Goal: Task Accomplishment & Management: Complete application form

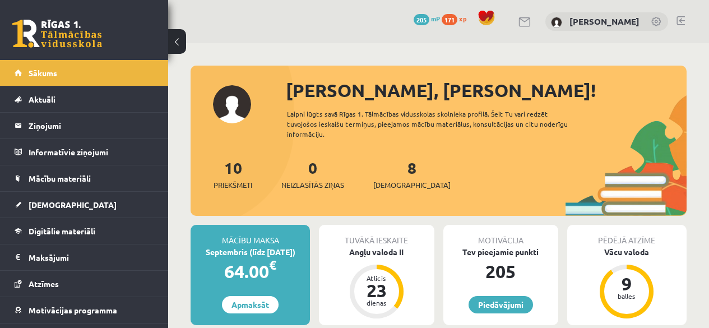
scroll to position [194, 0]
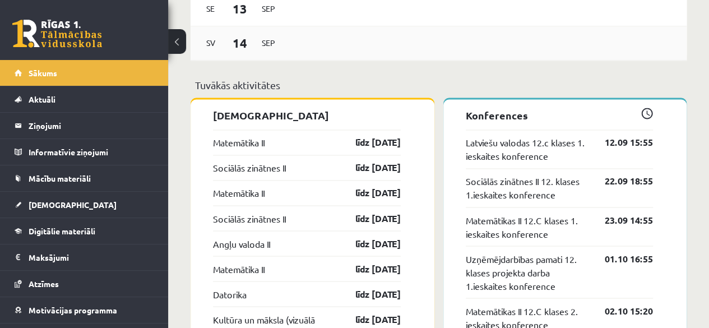
scroll to position [855, 0]
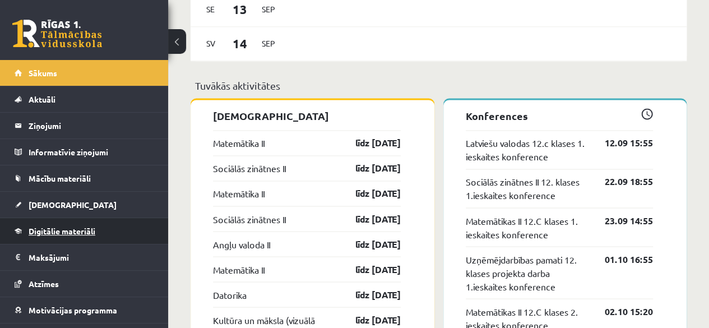
click at [63, 230] on span "Digitālie materiāli" at bounding box center [62, 231] width 67 height 10
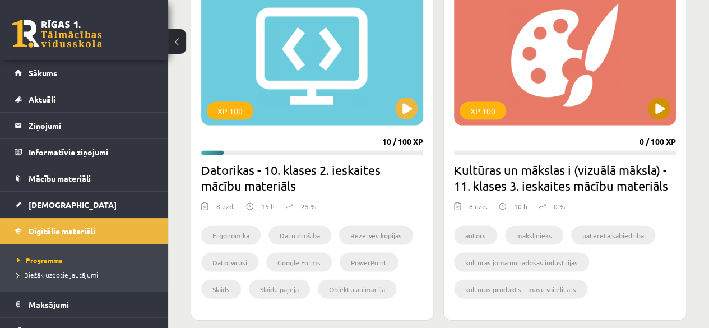
scroll to position [1065, 0]
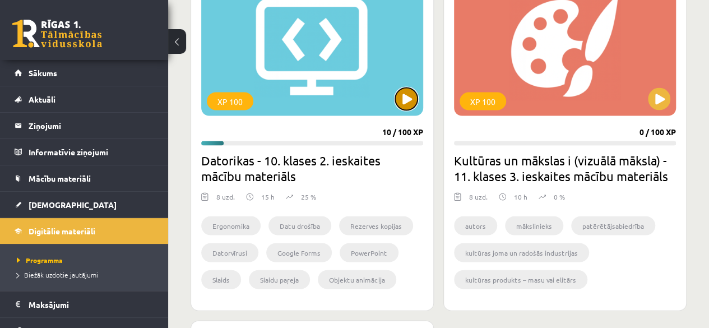
click at [404, 108] on button at bounding box center [406, 99] width 22 height 22
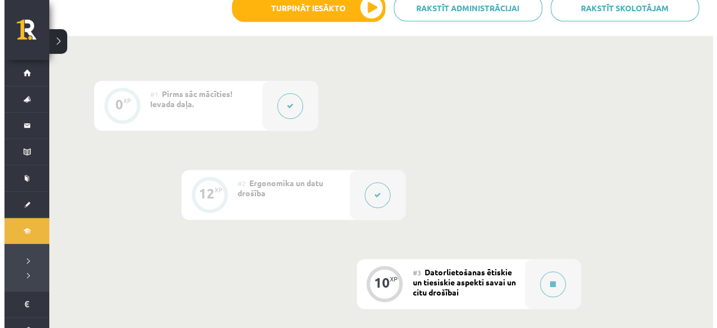
scroll to position [336, 0]
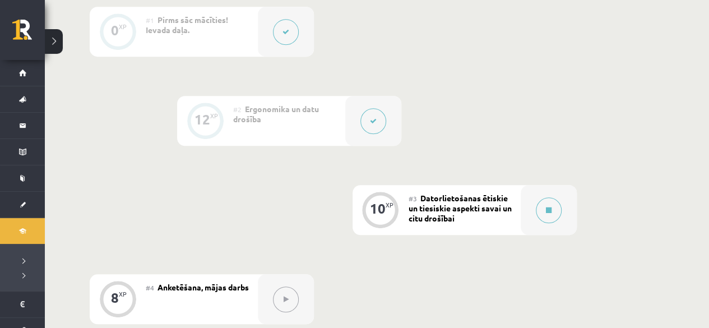
click at [369, 121] on button at bounding box center [373, 121] width 26 height 26
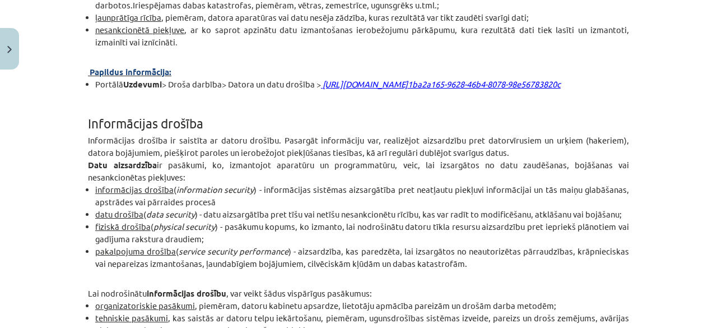
scroll to position [1620, 0]
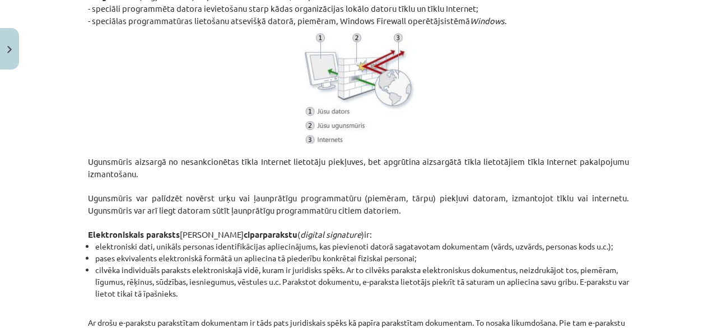
drag, startPoint x: 124, startPoint y: 109, endPoint x: 87, endPoint y: 113, distance: 36.6
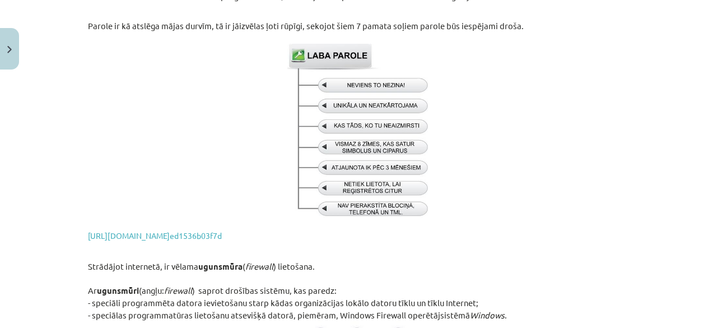
scroll to position [2237, 0]
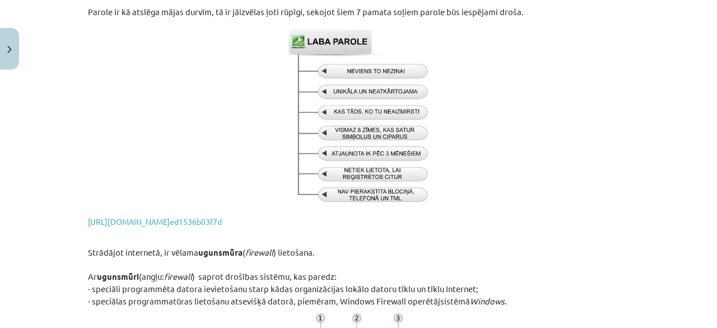
drag, startPoint x: 230, startPoint y: 217, endPoint x: 143, endPoint y: 172, distance: 97.5
click at [143, 172] on p at bounding box center [358, 117] width 541 height 174
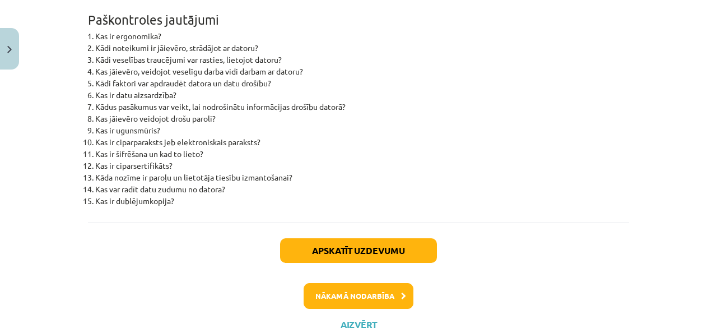
scroll to position [3638, 0]
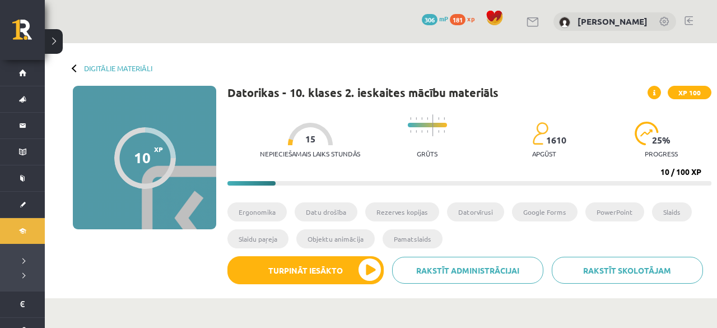
scroll to position [336, 0]
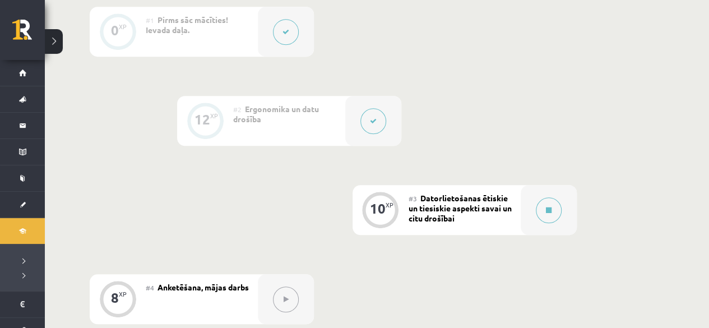
click at [377, 113] on button at bounding box center [373, 121] width 26 height 26
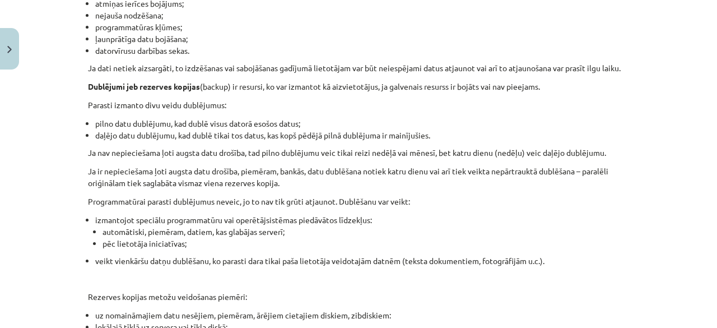
scroll to position [3694, 0]
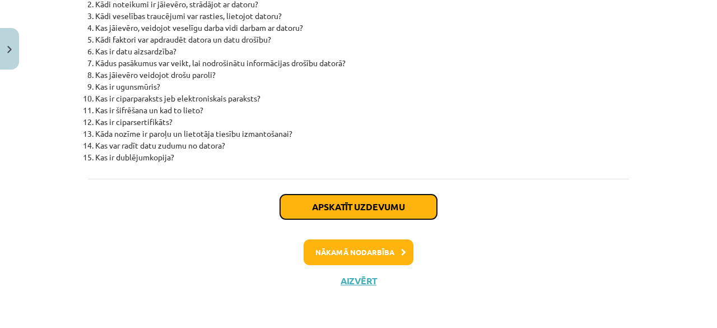
click at [391, 212] on button "Apskatīt uzdevumu" at bounding box center [358, 206] width 157 height 25
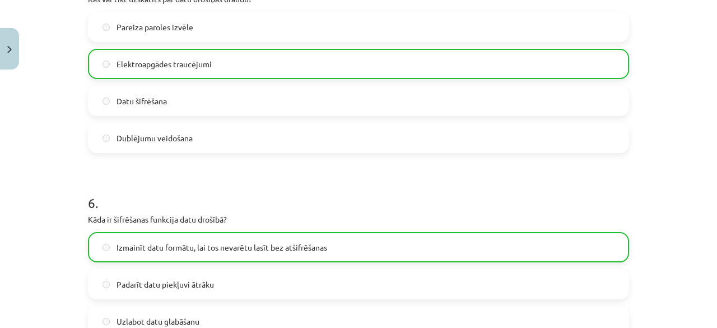
scroll to position [1359, 0]
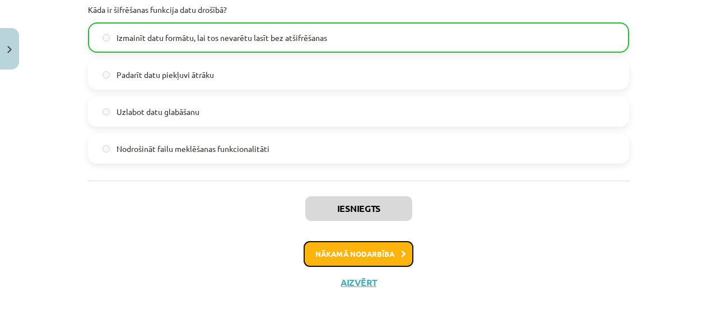
click at [382, 257] on button "Nākamā nodarbība" at bounding box center [359, 254] width 110 height 26
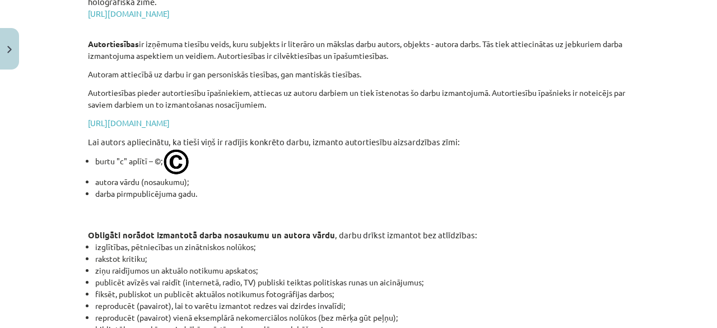
scroll to position [1050, 0]
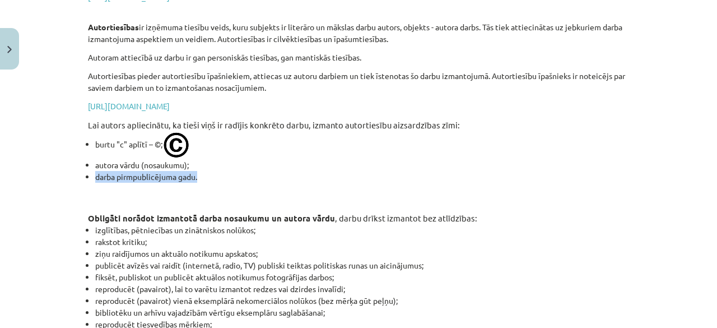
drag, startPoint x: 554, startPoint y: 188, endPoint x: 590, endPoint y: 174, distance: 38.3
click at [590, 174] on ul "burtu "c" aplītī – ©; autora vārdu (nosaukumu); darba pirmpublicējuma gadu." at bounding box center [358, 157] width 541 height 52
click at [590, 174] on li "darba pirmpublicējuma gadu." at bounding box center [362, 177] width 534 height 12
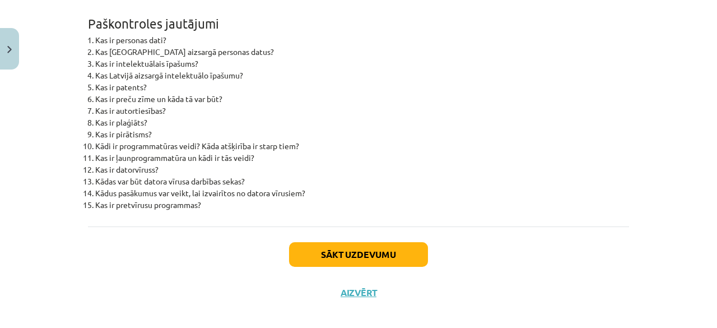
scroll to position [2915, 0]
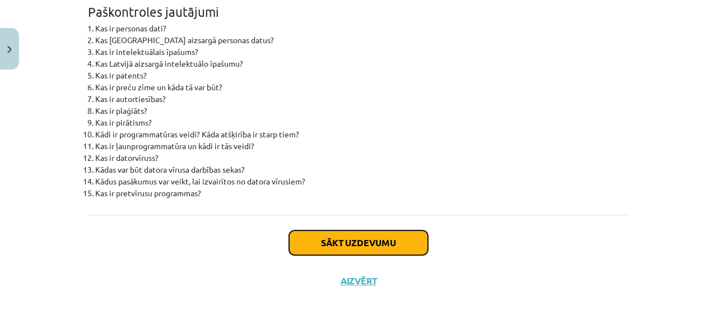
click at [314, 255] on button "Sākt uzdevumu" at bounding box center [358, 242] width 139 height 25
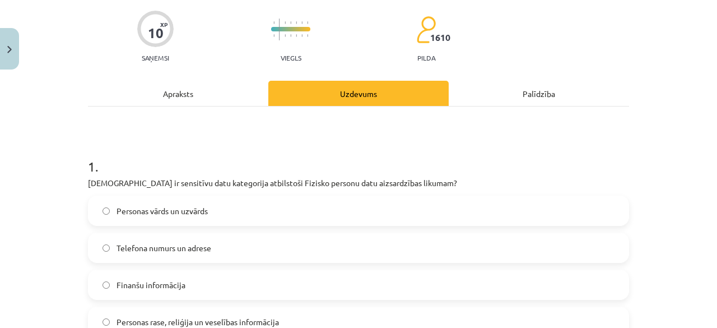
scroll to position [140, 0]
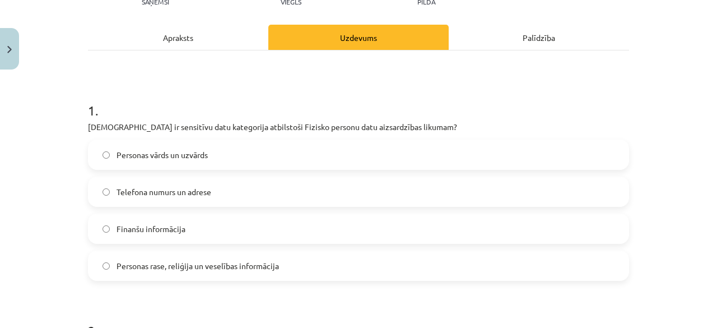
click at [230, 268] on span "Personas rase, reliģija un veselības informācija" at bounding box center [198, 266] width 163 height 12
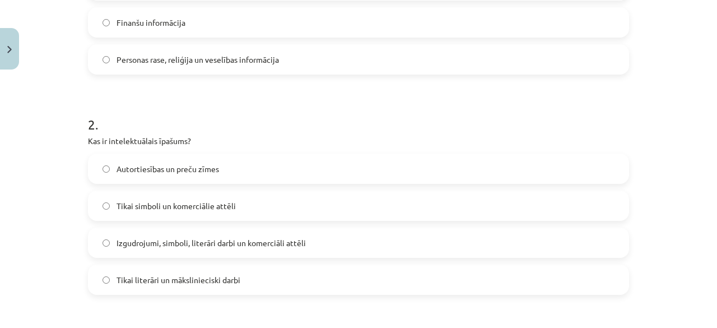
scroll to position [364, 0]
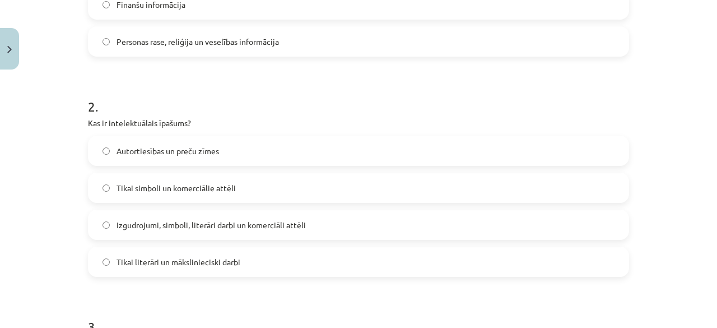
click at [222, 233] on label "Izgudrojumi, simboli, literāri darbi un komerciāli attēli" at bounding box center [358, 225] width 539 height 28
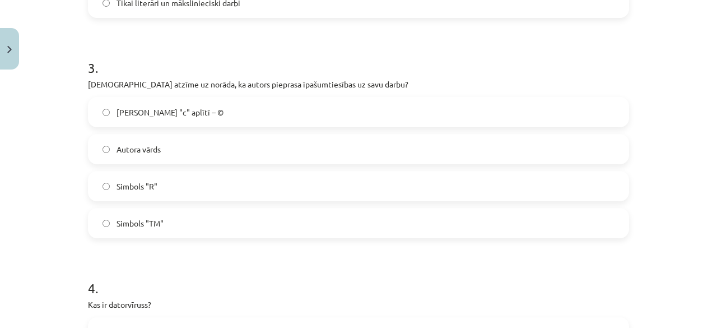
scroll to position [645, 0]
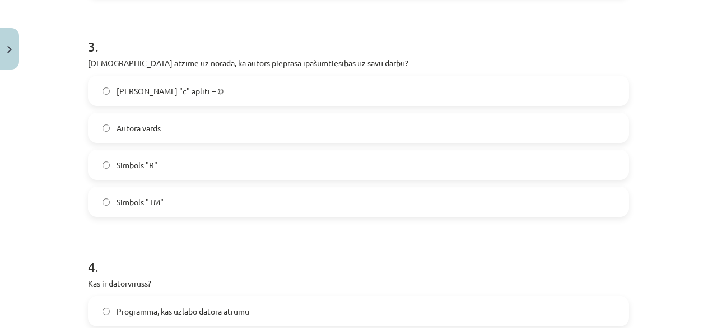
click at [151, 90] on span "Burts "c" aplītī – ©" at bounding box center [170, 91] width 107 height 12
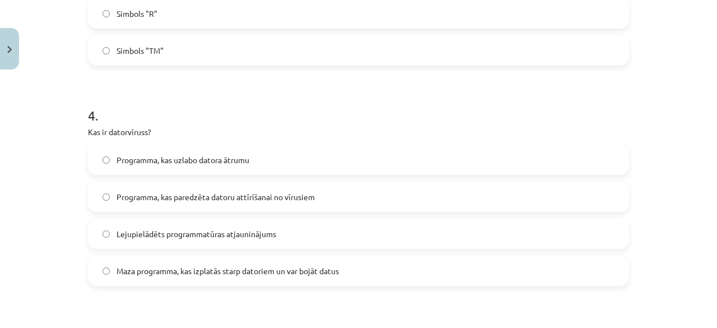
scroll to position [813, 0]
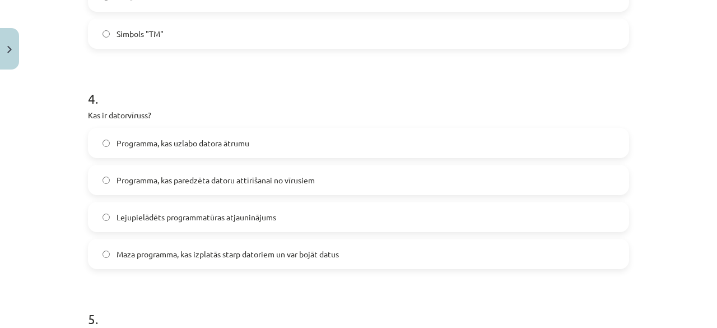
click at [364, 257] on label "Maza programma, kas izplatās starp datoriem un var bojāt datus" at bounding box center [358, 254] width 539 height 28
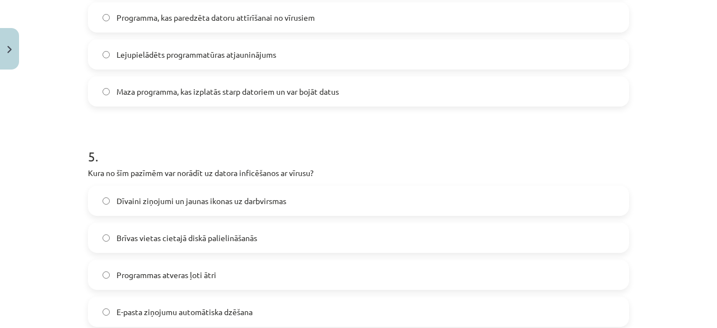
scroll to position [1037, 0]
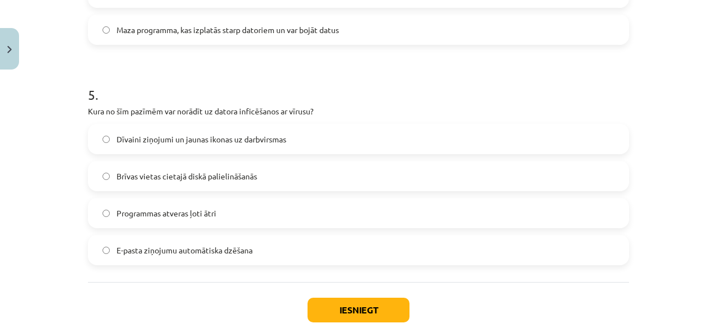
click at [185, 137] on span "Dīvaini ziņojumi un jaunas ikonas uz darbvirsmas" at bounding box center [202, 139] width 170 height 12
click at [354, 321] on button "Iesniegt" at bounding box center [359, 310] width 102 height 25
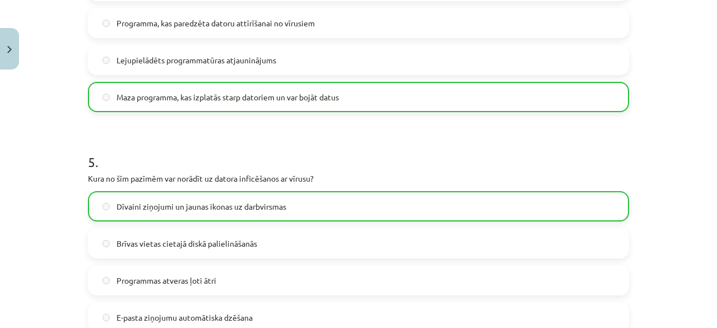
scroll to position [1138, 0]
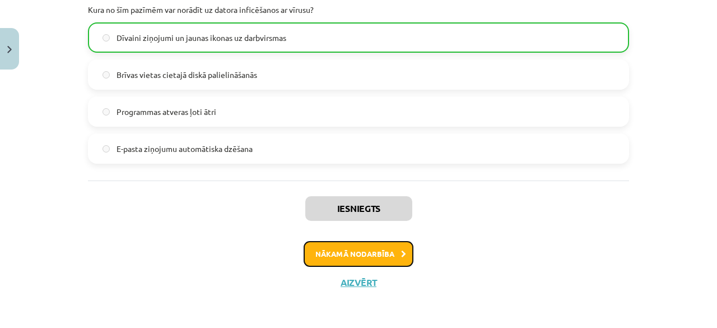
click at [383, 249] on button "Nākamā nodarbība" at bounding box center [359, 254] width 110 height 26
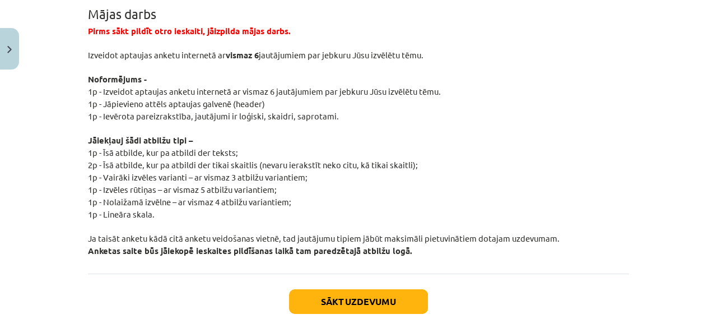
scroll to position [2152, 0]
click at [268, 102] on p "1p - Jāpievieno attēls aptaujas galvenē (header)" at bounding box center [358, 103] width 541 height 12
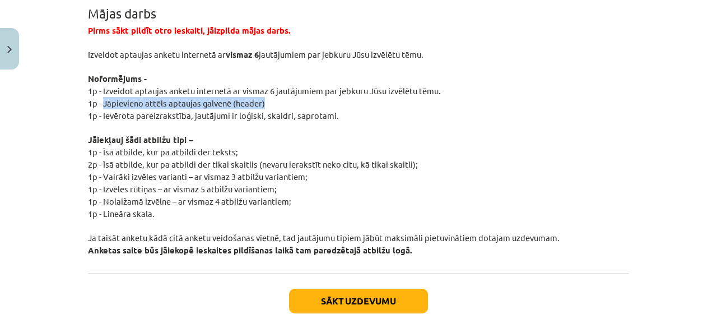
drag, startPoint x: 268, startPoint y: 98, endPoint x: 100, endPoint y: 98, distance: 168.2
click at [100, 98] on p "1p - Jāpievieno attēls aptaujas galvenē (header)" at bounding box center [358, 103] width 541 height 12
copy span "Jāpievieno attēls aptaujas galvenē (header)"
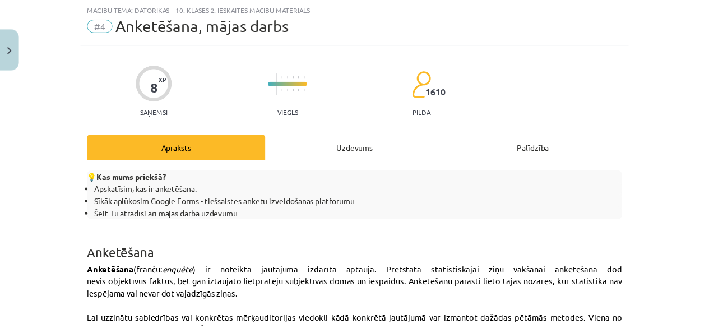
scroll to position [0, 0]
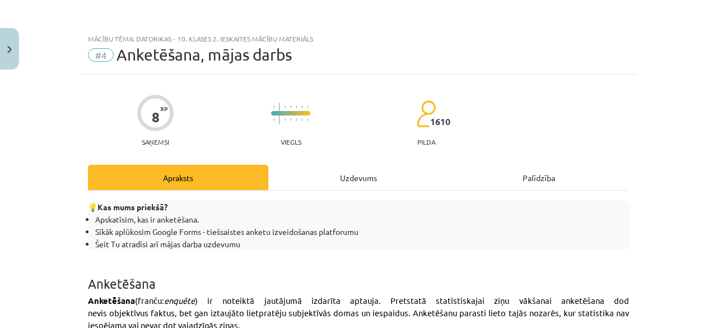
click at [543, 172] on div "Palīdzība" at bounding box center [539, 177] width 180 height 25
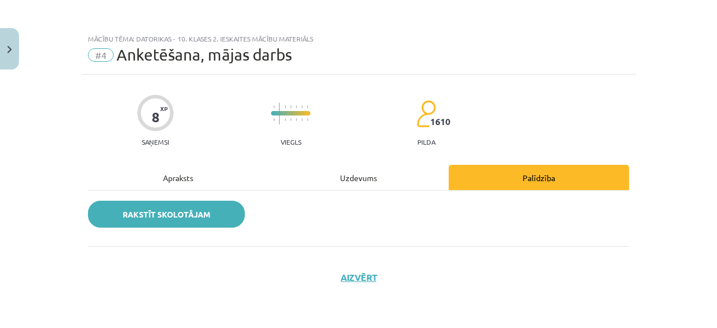
click at [229, 214] on link "Rakstīt skolotājam" at bounding box center [166, 214] width 157 height 27
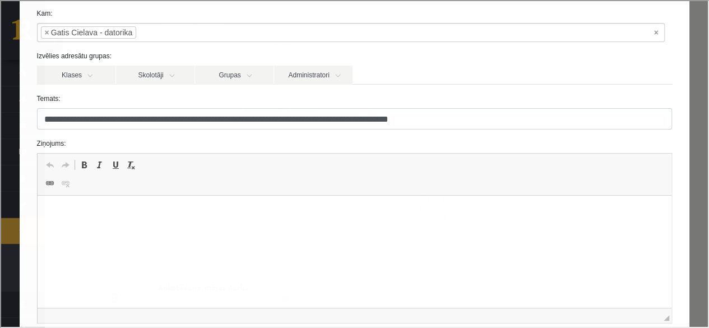
scroll to position [112, 0]
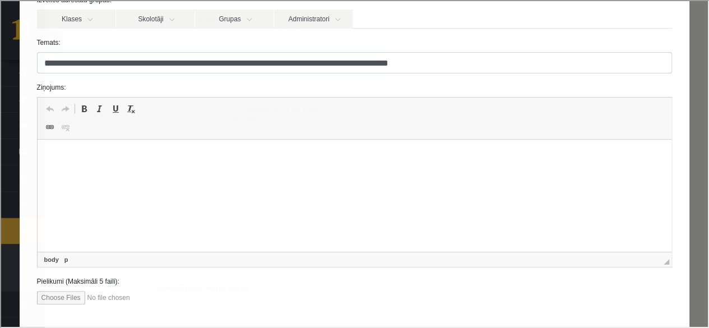
click at [199, 174] on html at bounding box center [354, 157] width 634 height 34
drag, startPoint x: 200, startPoint y: 159, endPoint x: 166, endPoint y: 164, distance: 34.6
click at [166, 164] on html "**********" at bounding box center [354, 157] width 634 height 34
drag, startPoint x: 214, startPoint y: 156, endPoint x: 270, endPoint y: 155, distance: 56.1
click at [270, 155] on p "**********" at bounding box center [350, 157] width 605 height 12
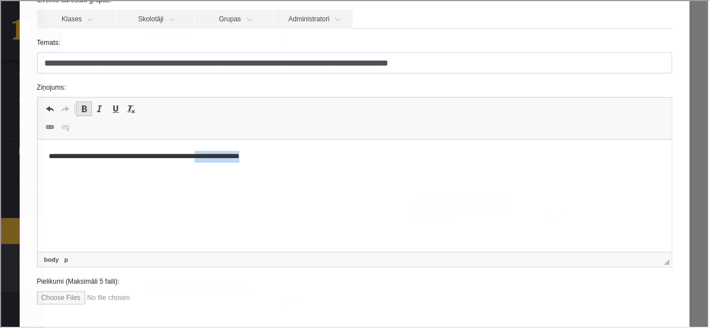
click at [84, 105] on link "Bold Keyboard shortcut Ctrl+B" at bounding box center [83, 107] width 16 height 15
click at [283, 158] on p "**********" at bounding box center [350, 157] width 605 height 12
click at [86, 109] on span at bounding box center [82, 107] width 9 height 9
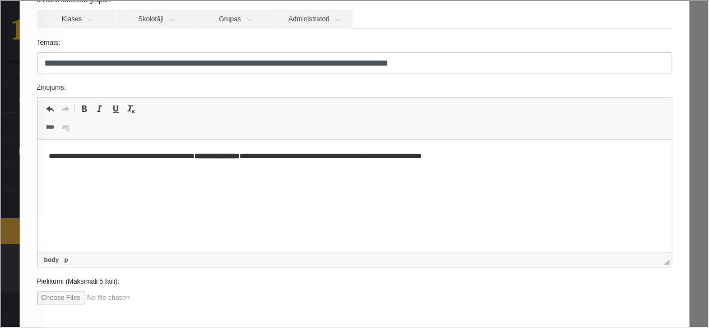
click at [427, 158] on p "**********" at bounding box center [350, 157] width 605 height 12
click at [520, 156] on p "**********" at bounding box center [350, 157] width 605 height 12
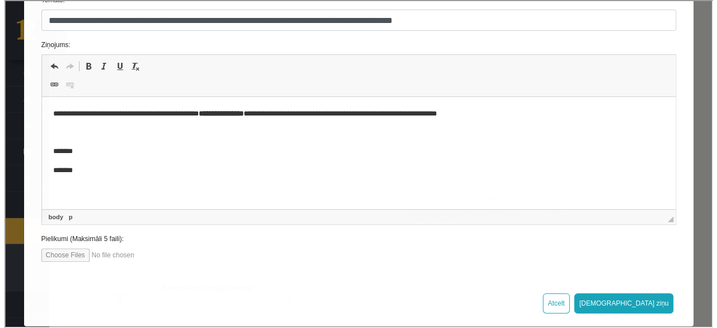
scroll to position [168, 0]
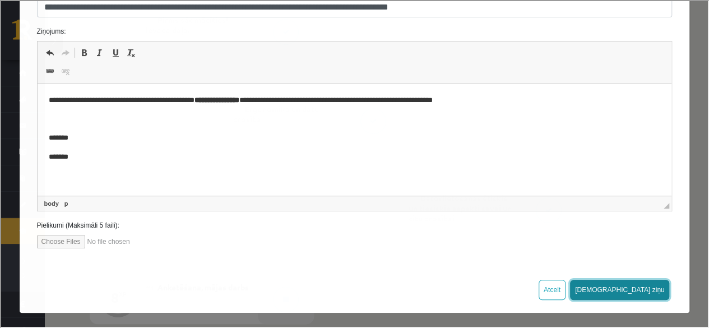
click at [640, 291] on button "Sūtīt ziņu" at bounding box center [619, 289] width 100 height 20
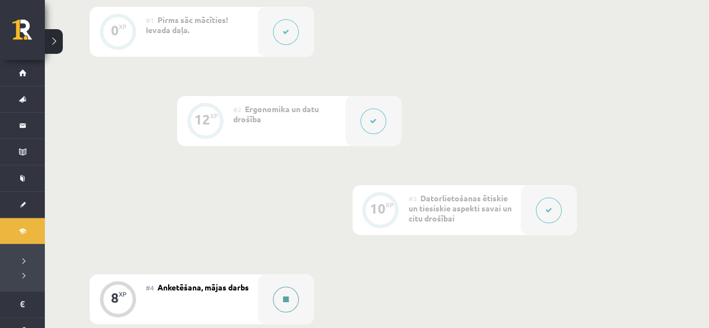
click at [294, 299] on button at bounding box center [286, 299] width 26 height 26
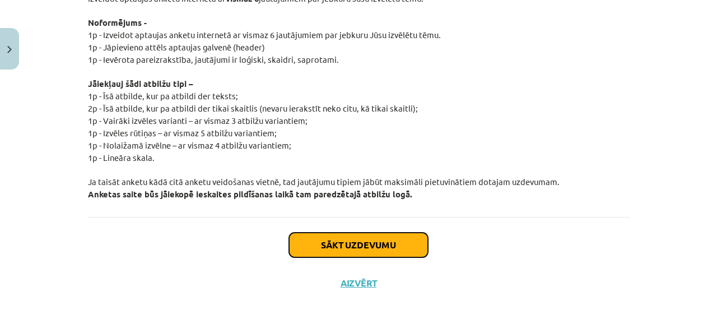
click at [396, 243] on button "Sākt uzdevumu" at bounding box center [358, 245] width 139 height 25
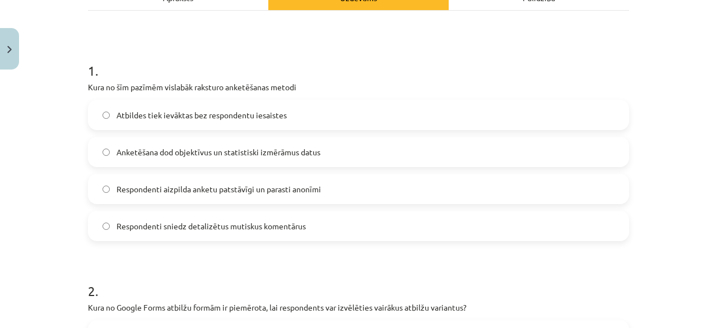
scroll to position [196, 0]
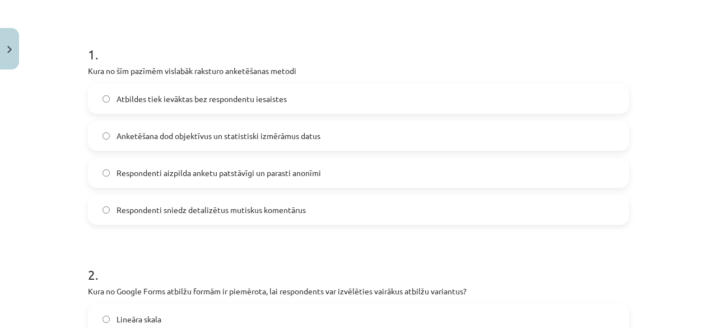
click at [106, 178] on label "Respondenti aizpilda anketu patstāvīgi un parasti anonīmi" at bounding box center [358, 173] width 539 height 28
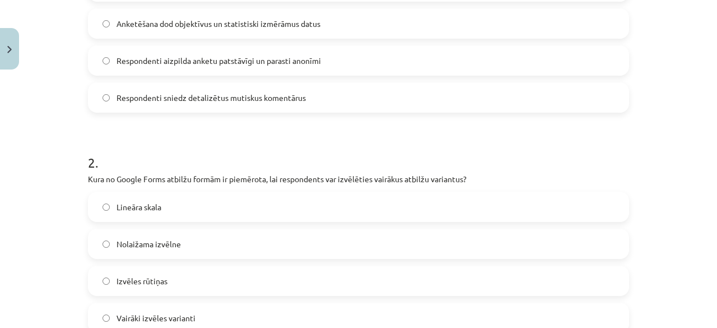
scroll to position [364, 0]
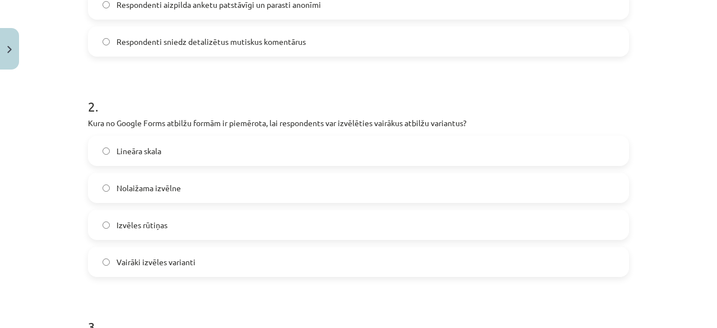
click at [166, 266] on span "Vairāki izvēles varianti" at bounding box center [156, 262] width 79 height 12
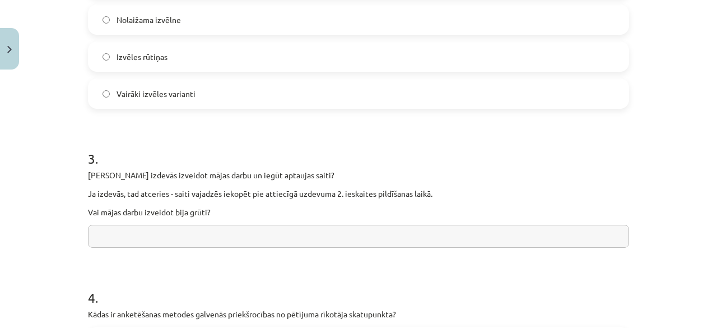
scroll to position [589, 0]
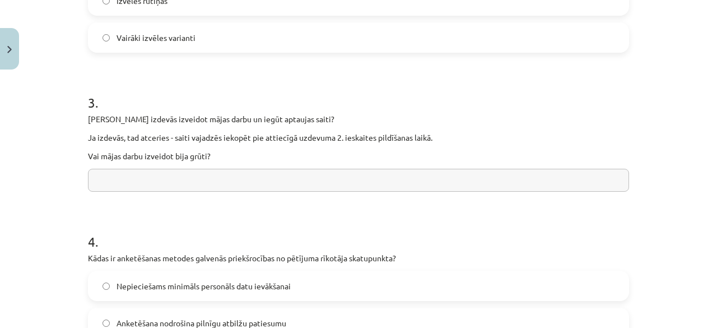
click at [197, 181] on input "text" at bounding box center [358, 180] width 541 height 23
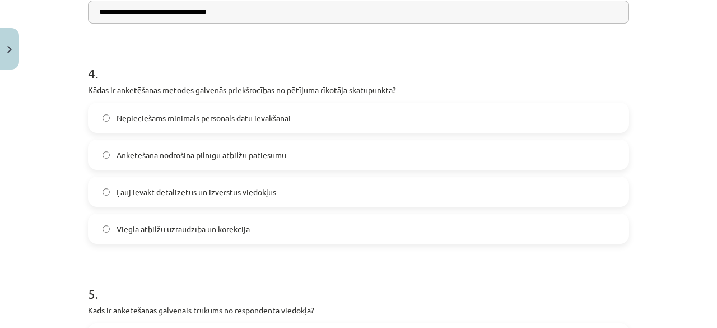
scroll to position [813, 0]
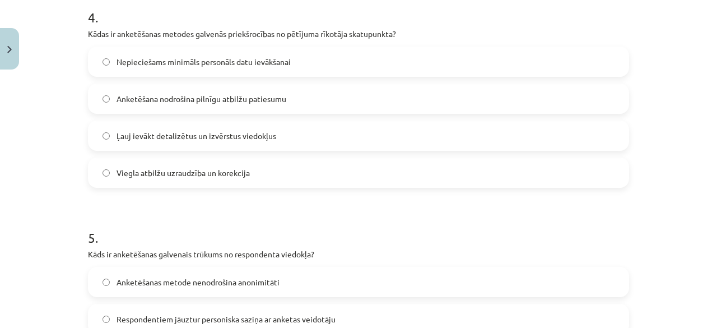
type input "**********"
drag, startPoint x: 106, startPoint y: 131, endPoint x: 46, endPoint y: 156, distance: 65.4
click at [46, 156] on div "**********" at bounding box center [358, 164] width 717 height 328
click at [165, 70] on label "Nepieciešams minimāls personāls datu ievākšanai" at bounding box center [358, 62] width 539 height 28
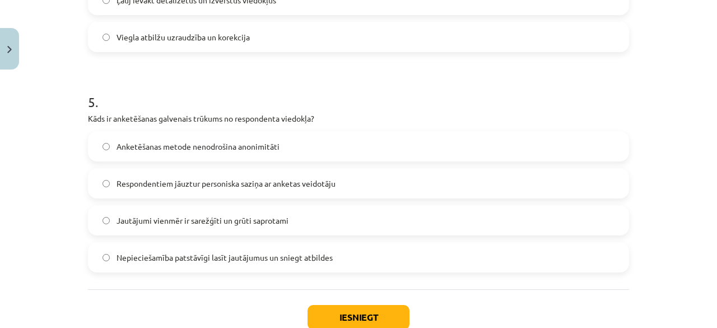
scroll to position [981, 0]
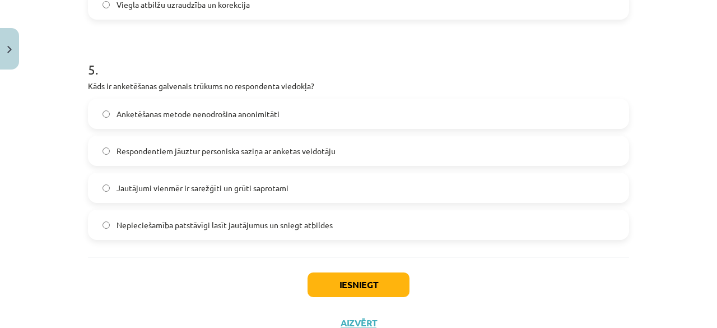
click at [109, 225] on label "Nepieciešamība patstāvīgi lasīt jautājumus un sniegt atbildes" at bounding box center [358, 225] width 539 height 28
click at [380, 276] on button "Iesniegt" at bounding box center [359, 284] width 102 height 25
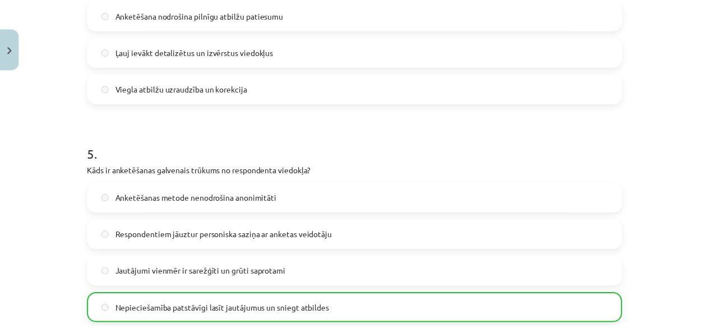
scroll to position [1057, 0]
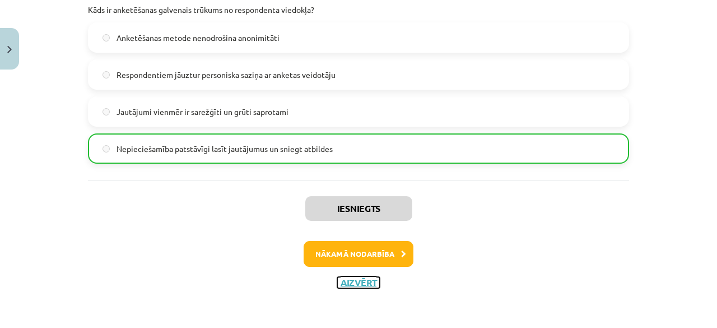
click at [342, 279] on button "Aizvērt" at bounding box center [358, 282] width 43 height 11
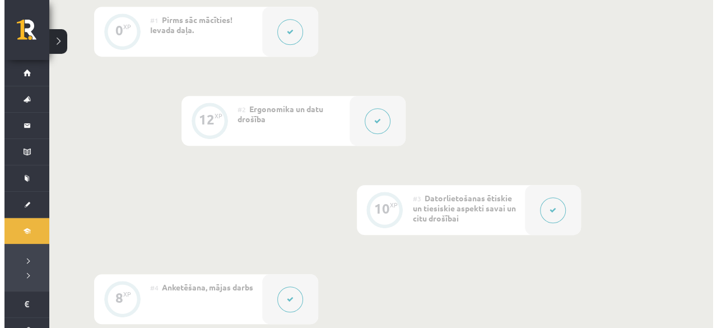
scroll to position [448, 0]
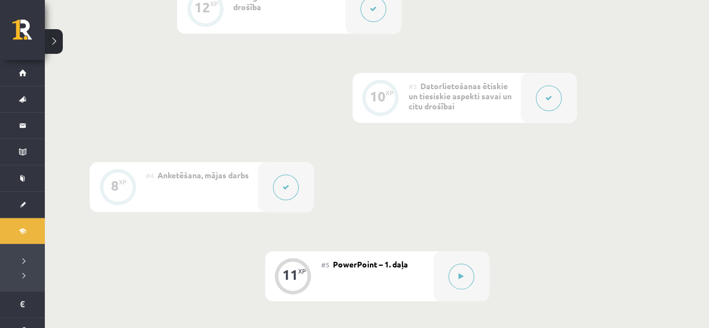
click at [293, 198] on div at bounding box center [286, 187] width 56 height 50
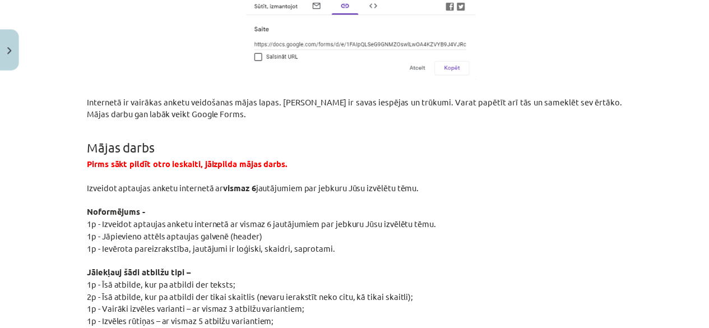
scroll to position [2243, 0]
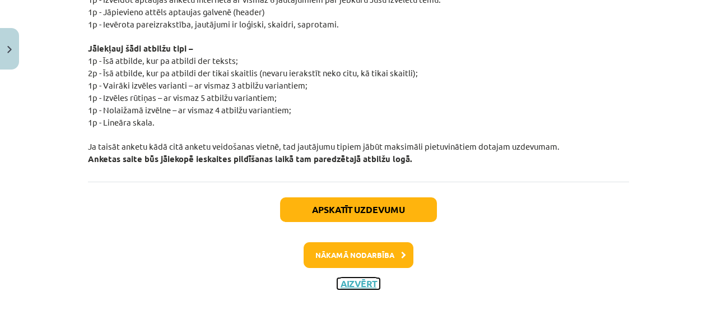
click at [355, 282] on button "Aizvērt" at bounding box center [358, 283] width 43 height 11
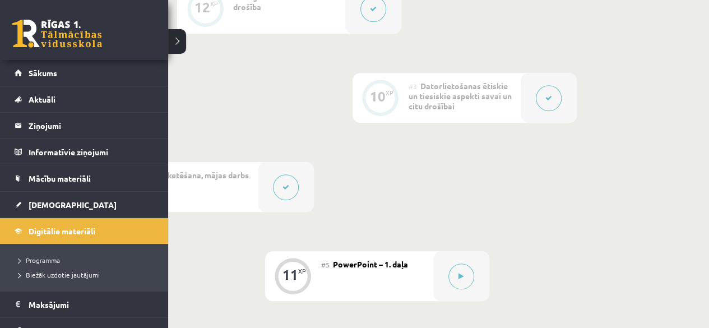
click at [39, 40] on link at bounding box center [57, 34] width 90 height 28
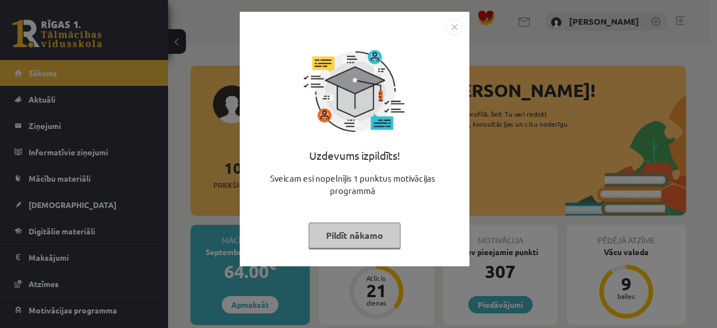
click at [367, 229] on button "Pildīt nākamo" at bounding box center [355, 236] width 92 height 26
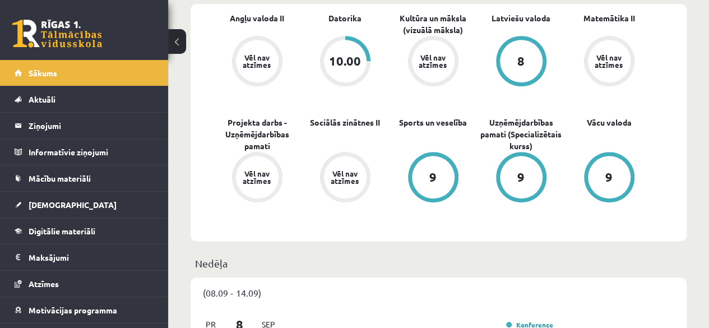
scroll to position [336, 0]
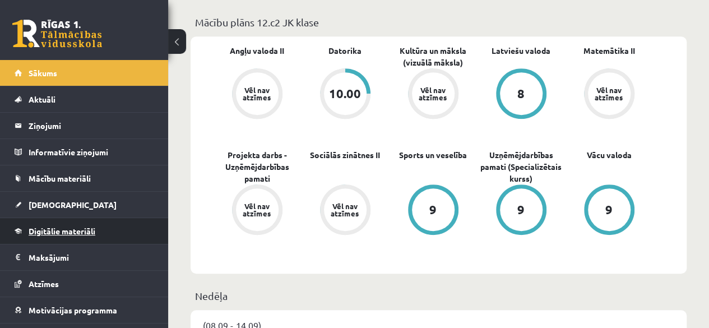
click at [64, 227] on span "Digitālie materiāli" at bounding box center [62, 231] width 67 height 10
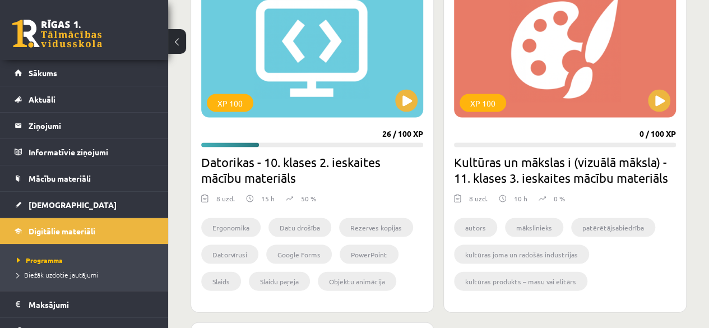
scroll to position [1121, 0]
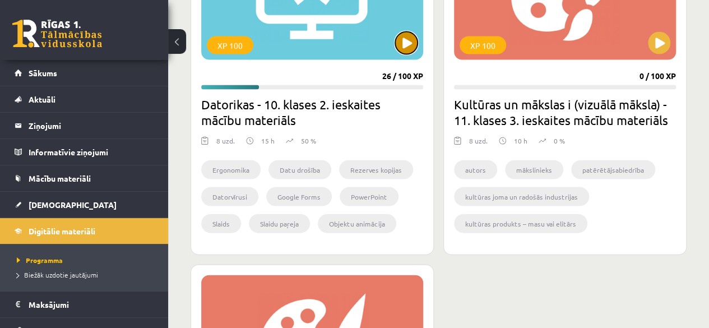
click at [406, 45] on button at bounding box center [406, 43] width 22 height 22
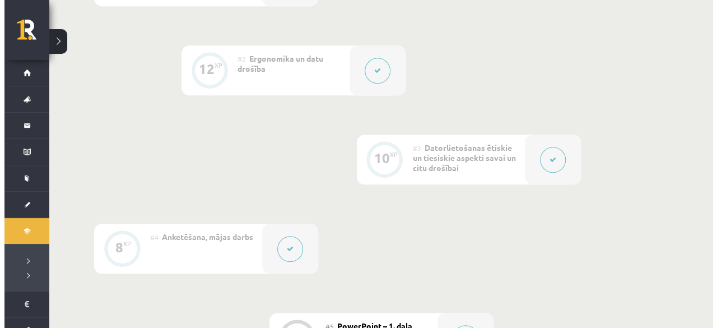
scroll to position [504, 0]
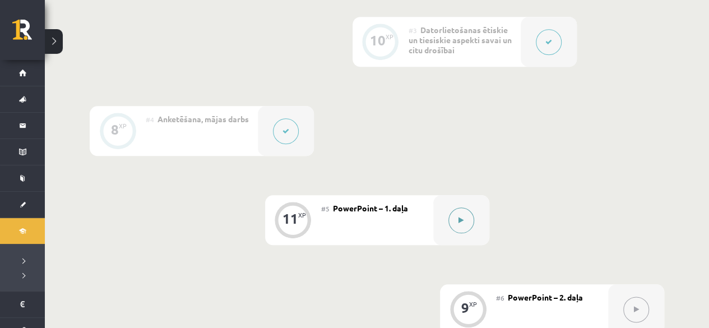
click at [460, 222] on icon at bounding box center [460, 220] width 5 height 7
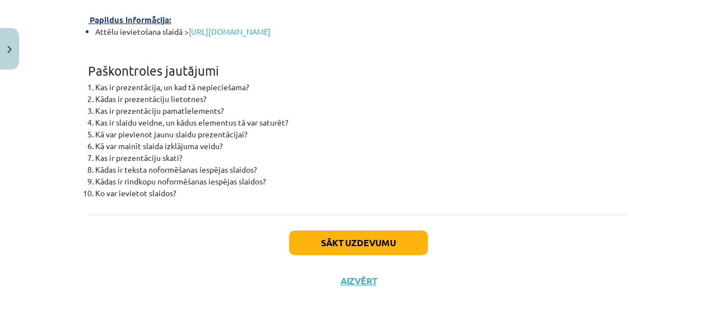
scroll to position [4148, 0]
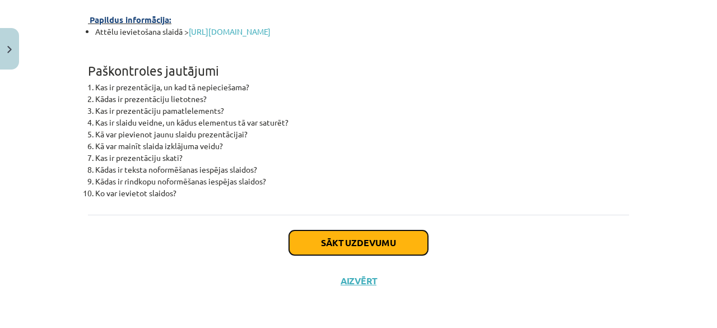
click at [344, 237] on button "Sākt uzdevumu" at bounding box center [358, 242] width 139 height 25
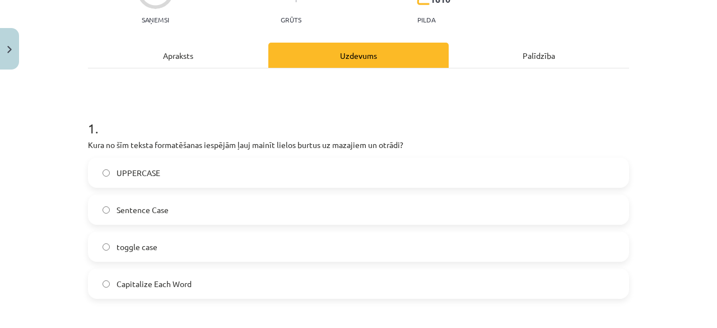
scroll to position [140, 0]
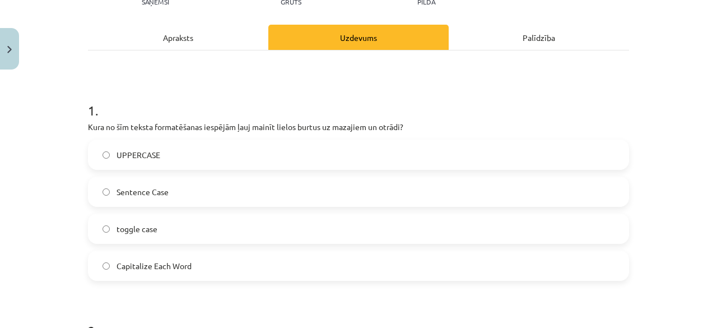
click at [170, 230] on label "toggle case" at bounding box center [358, 229] width 539 height 28
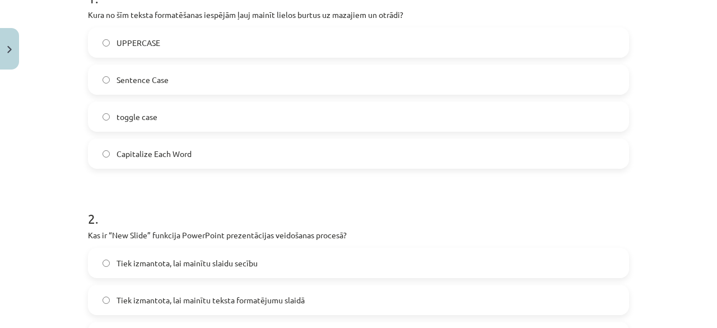
scroll to position [364, 0]
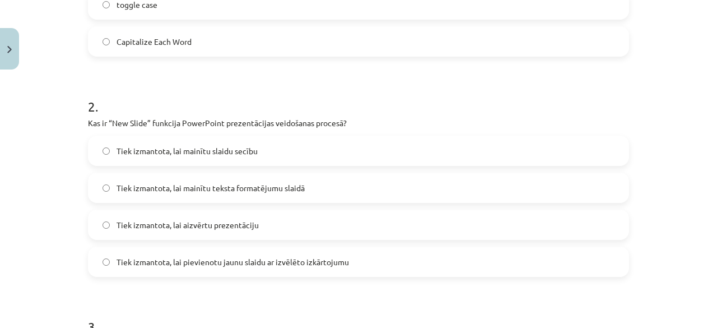
click at [177, 262] on span "Tiek izmantota, lai pievienotu jaunu slaidu ar izvēlēto izkārtojumu" at bounding box center [233, 262] width 233 height 12
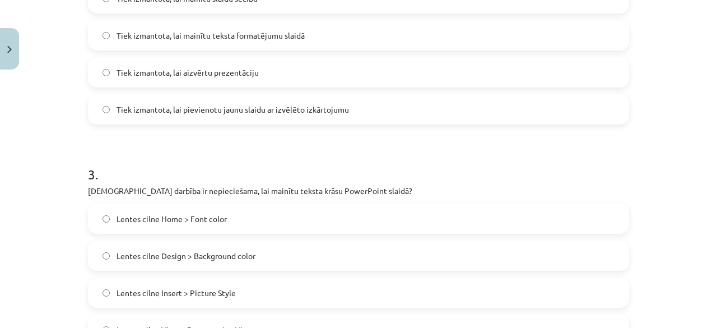
scroll to position [589, 0]
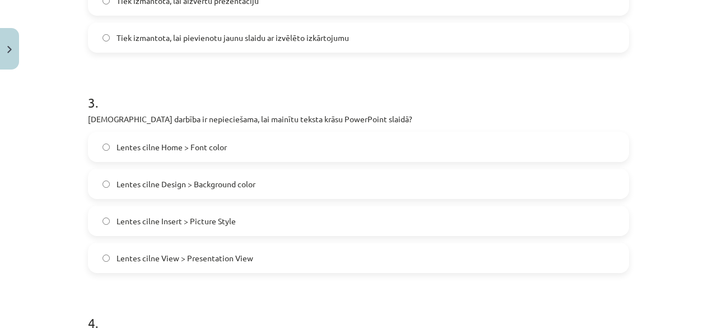
click at [168, 157] on label "Lentes cilne Home > Font color" at bounding box center [358, 147] width 539 height 28
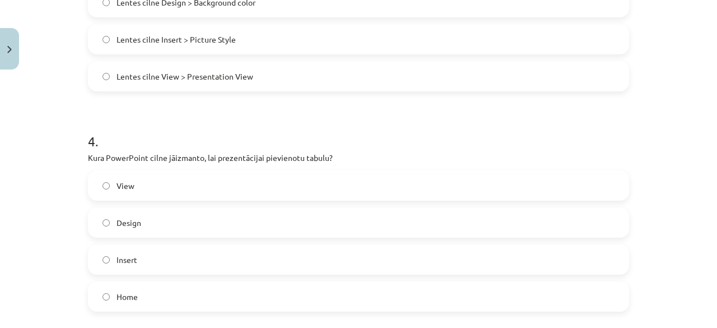
scroll to position [813, 0]
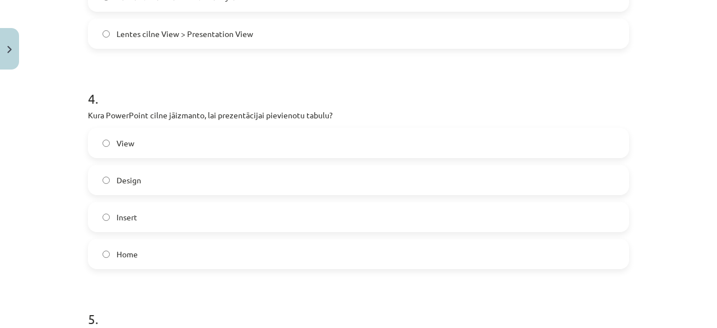
click at [178, 212] on label "Insert" at bounding box center [358, 217] width 539 height 28
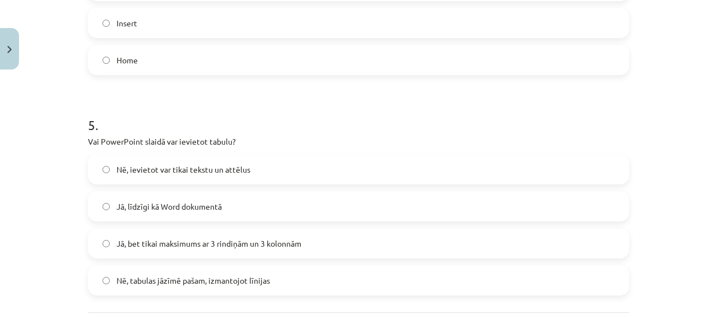
scroll to position [1037, 0]
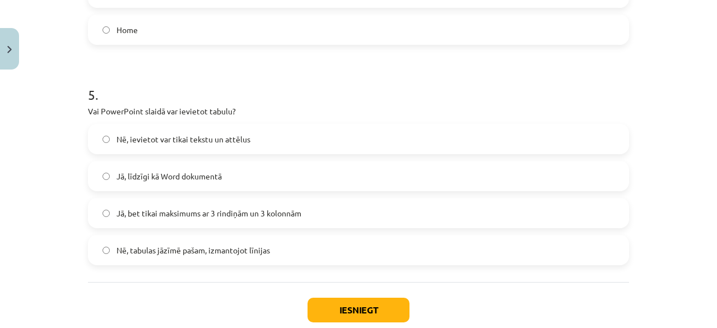
click at [188, 187] on label "Jā, līdzīgi kā Word dokumentā" at bounding box center [358, 176] width 539 height 28
click at [337, 315] on button "Iesniegt" at bounding box center [359, 310] width 102 height 25
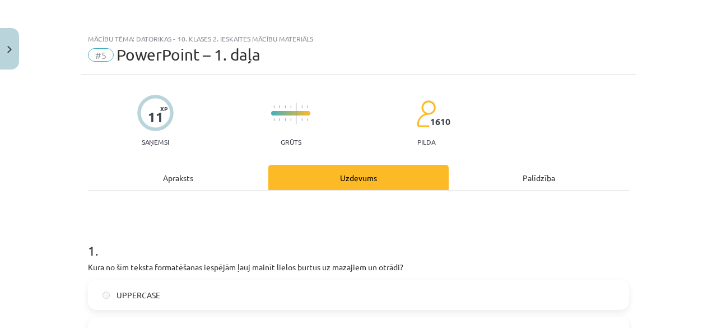
scroll to position [1138, 0]
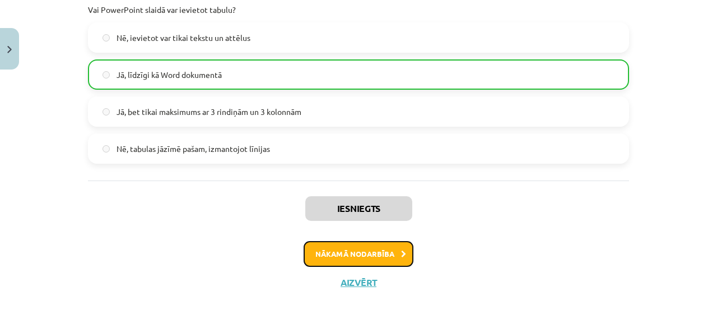
click at [401, 251] on icon at bounding box center [403, 254] width 5 height 7
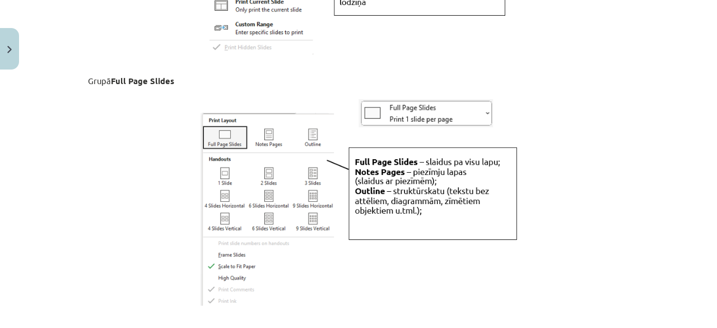
scroll to position [3172, 0]
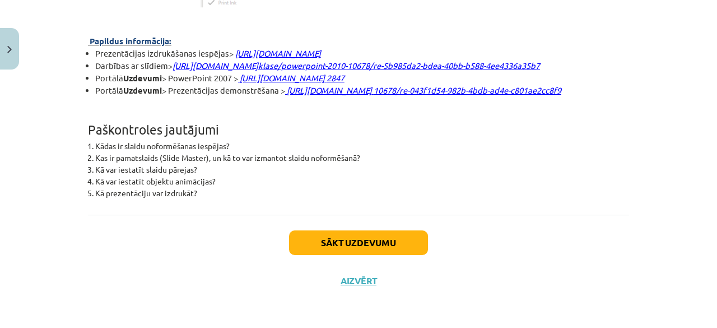
click at [340, 226] on div "Sākt uzdevumu Aizvērt" at bounding box center [358, 254] width 541 height 78
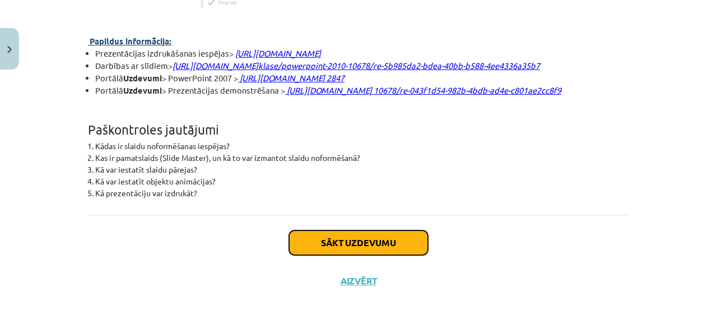
click at [330, 242] on button "Sākt uzdevumu" at bounding box center [358, 242] width 139 height 25
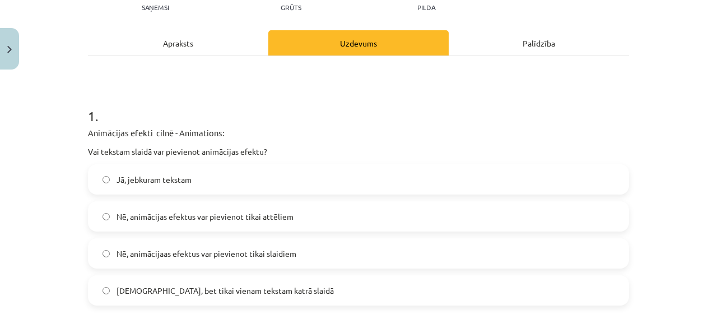
scroll to position [140, 0]
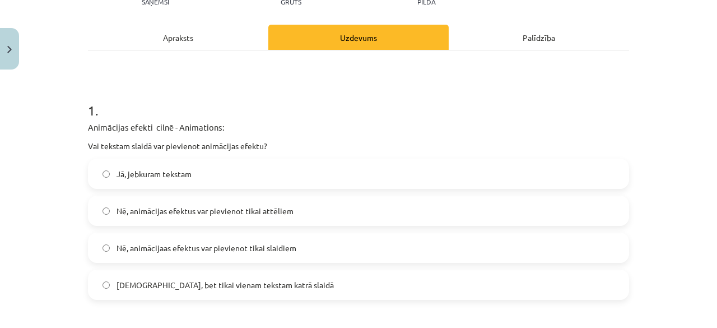
click at [151, 179] on span "Jā, jebkuram tekstam" at bounding box center [154, 174] width 75 height 12
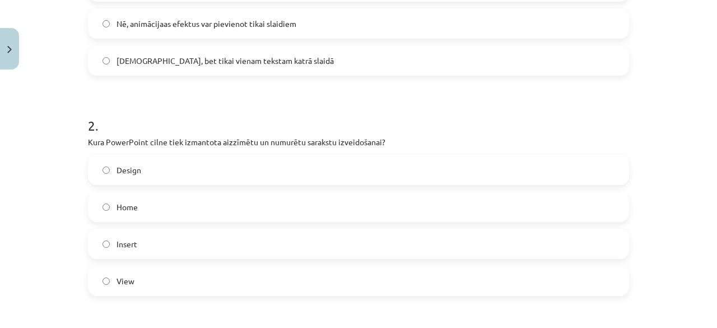
scroll to position [420, 0]
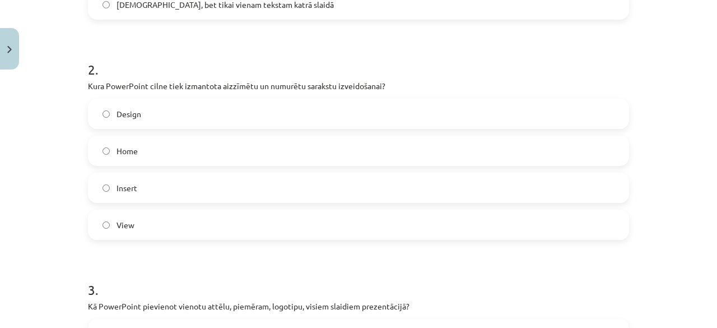
click at [126, 159] on label "Home" at bounding box center [358, 151] width 539 height 28
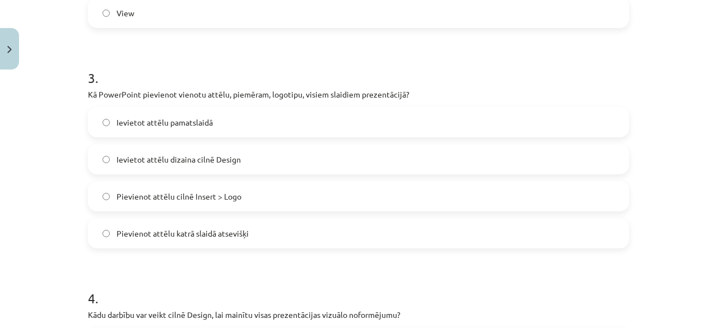
scroll to position [645, 0]
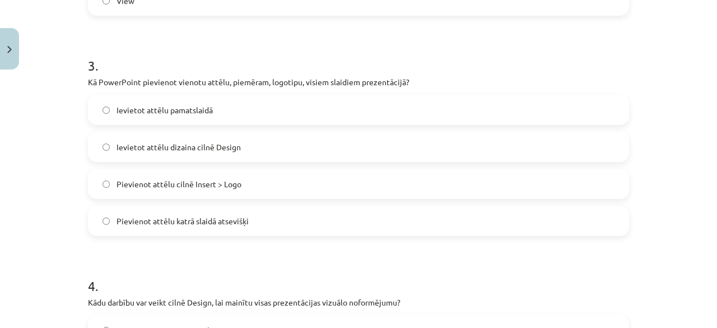
click at [234, 112] on label "Ievietot attēlu pamatslaidā" at bounding box center [358, 110] width 539 height 28
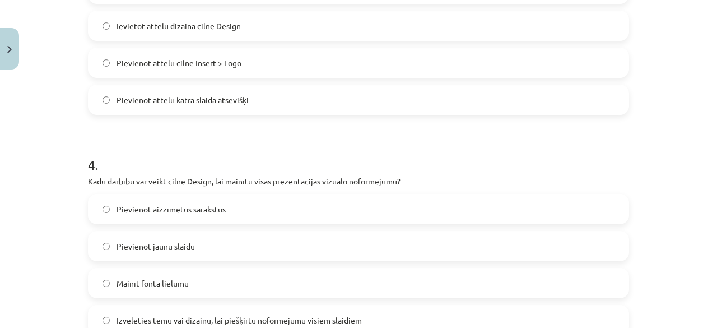
scroll to position [813, 0]
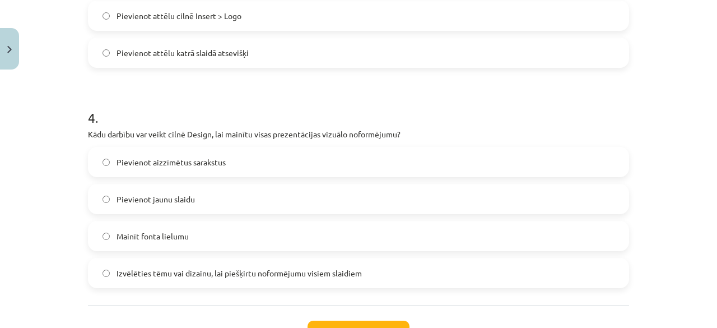
click at [196, 276] on span "Izvēlēties tēmu vai dizainu, lai piešķirtu noformējumu visiem slaidiem" at bounding box center [240, 273] width 246 height 12
click at [321, 324] on button "Iesniegt" at bounding box center [359, 333] width 102 height 25
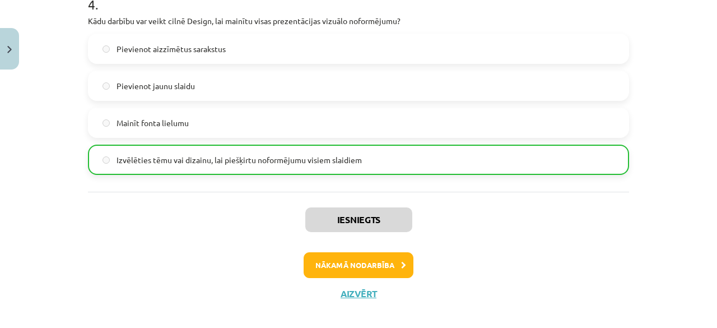
scroll to position [937, 0]
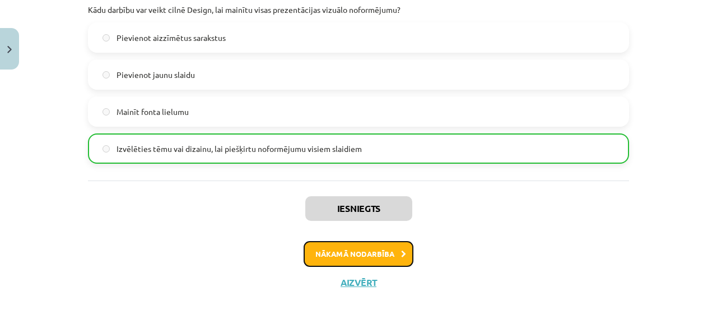
click at [345, 251] on button "Nākamā nodarbība" at bounding box center [359, 254] width 110 height 26
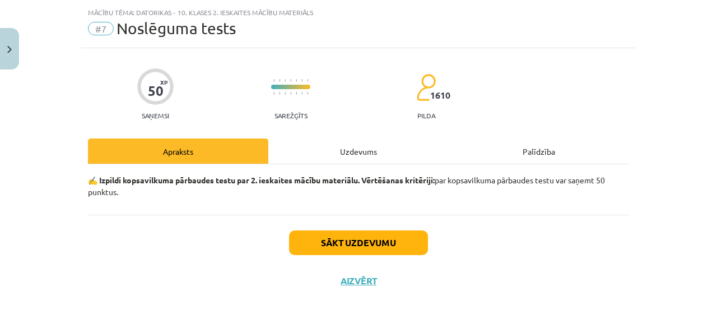
scroll to position [26, 0]
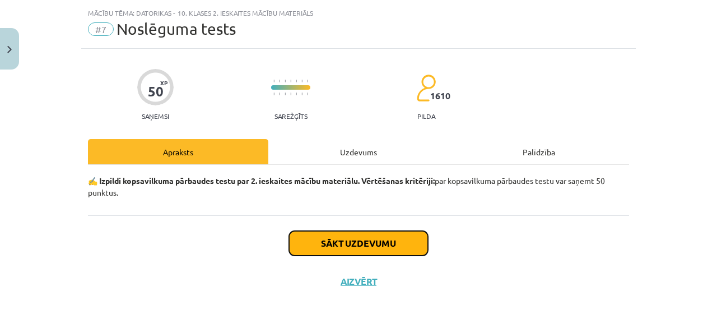
click at [308, 246] on button "Sākt uzdevumu" at bounding box center [358, 243] width 139 height 25
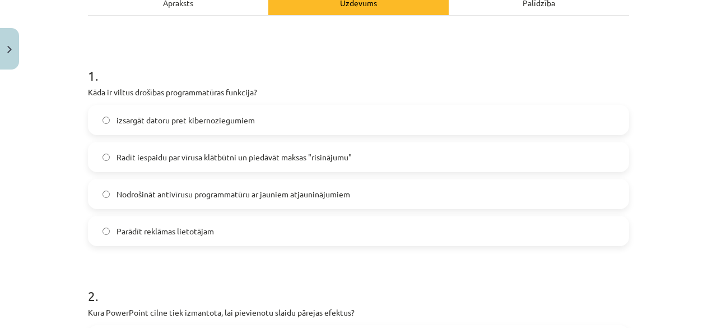
scroll to position [194, 0]
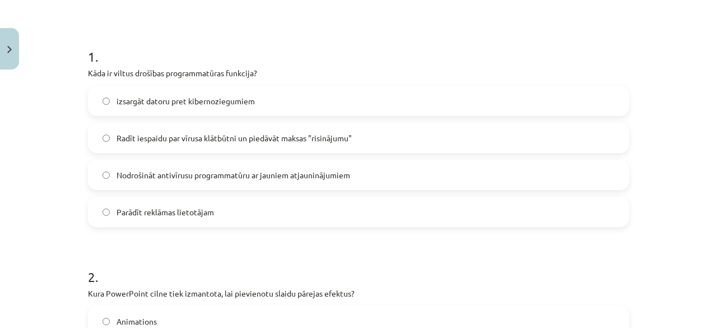
click at [268, 152] on div "izsargāt datoru pret kibernoziegumiem Radīt iespaidu par vīrusa klātbūtni un pi…" at bounding box center [358, 156] width 541 height 141
click at [266, 137] on span "Radīt iespaidu par vīrusa klātbūtni un piedāvāt maksas "risinājumu"" at bounding box center [234, 138] width 235 height 12
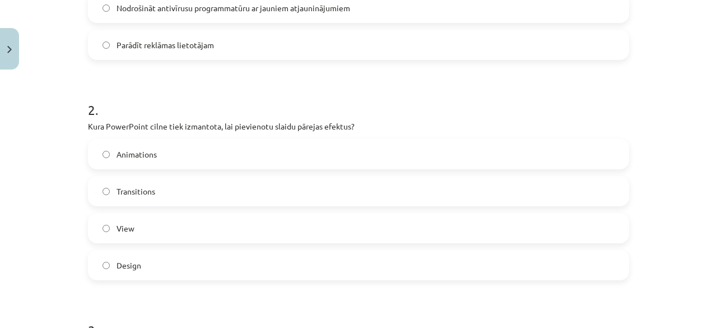
scroll to position [418, 0]
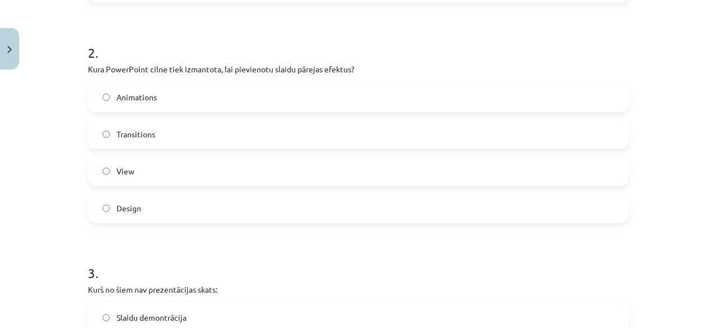
click at [192, 103] on label "Animations" at bounding box center [358, 97] width 539 height 28
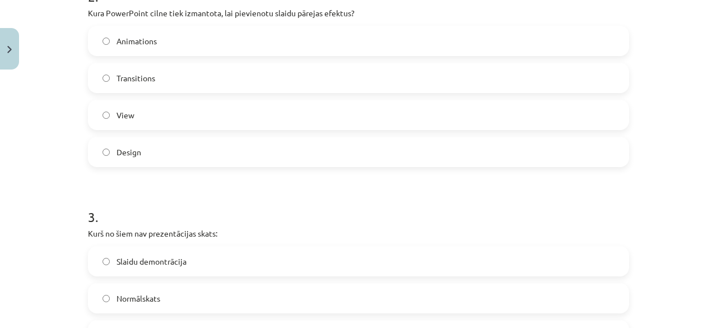
click at [119, 76] on span "Transitions" at bounding box center [136, 78] width 39 height 12
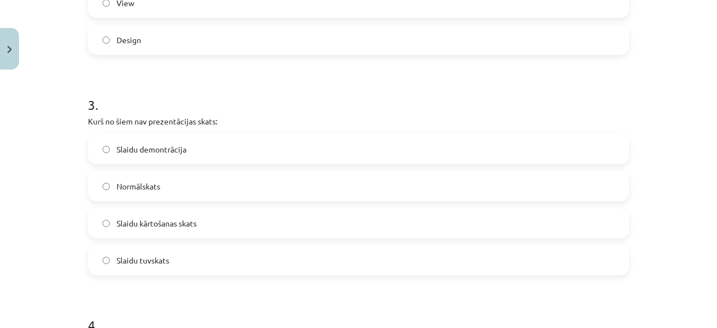
scroll to position [642, 0]
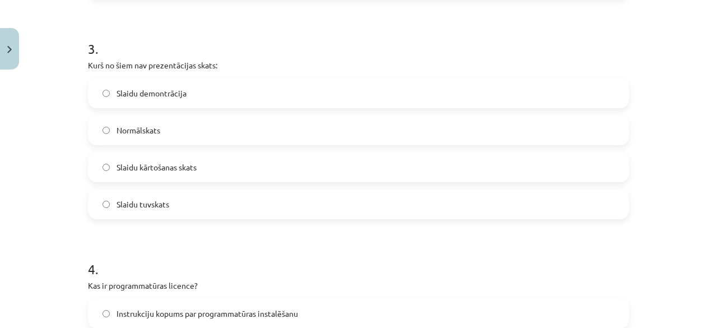
click at [184, 132] on label "Normālskats" at bounding box center [358, 130] width 539 height 28
click at [145, 174] on label "Slaidu kārtošanas skats" at bounding box center [358, 167] width 539 height 28
click at [132, 137] on label "Normālskats" at bounding box center [358, 130] width 539 height 28
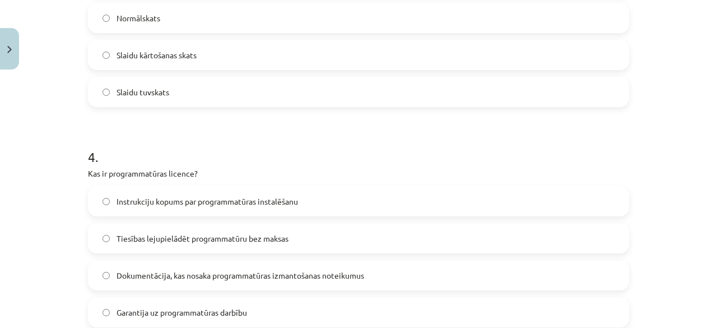
scroll to position [810, 0]
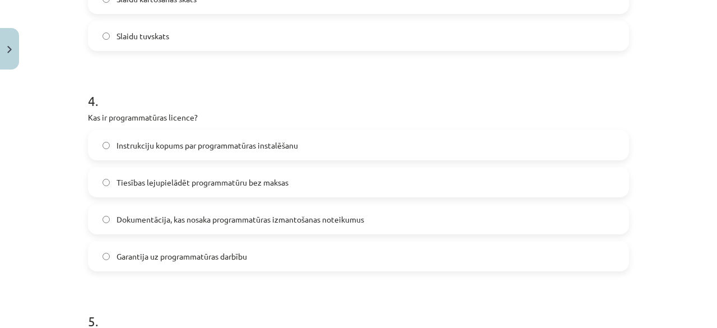
click at [177, 224] on span "Dokumentācija, kas nosaka programmatūras izmantošanas noteikumus" at bounding box center [241, 220] width 248 height 12
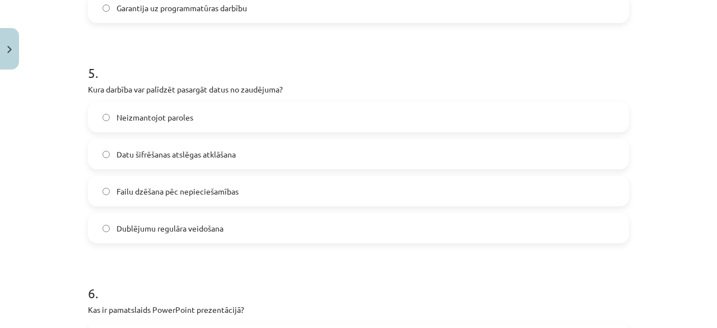
scroll to position [1091, 0]
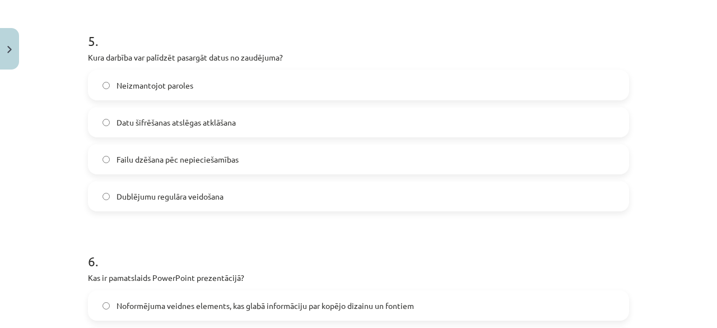
click at [164, 117] on span "Datu šifrēšanas atslēgas atklāšana" at bounding box center [176, 123] width 119 height 12
click at [123, 154] on span "Failu dzēšana pēc nepieciešamības" at bounding box center [178, 160] width 122 height 12
click at [105, 200] on label "Dublējumu regulāra veidošana" at bounding box center [358, 196] width 539 height 28
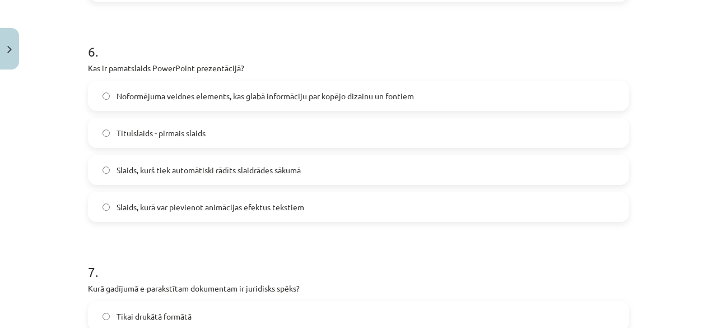
scroll to position [1315, 0]
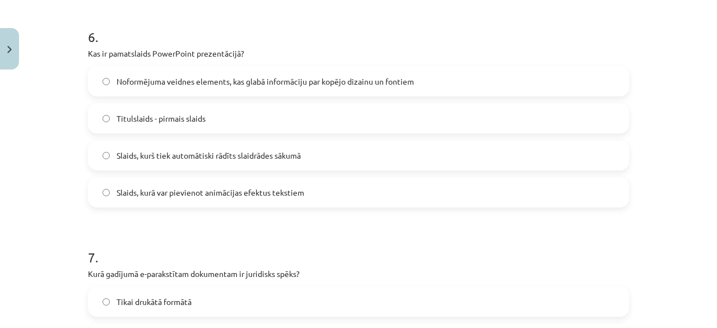
click at [187, 82] on span "Noformējuma veidnes elements, kas glabā informāciju par kopējo dizainu un fonti…" at bounding box center [266, 82] width 298 height 12
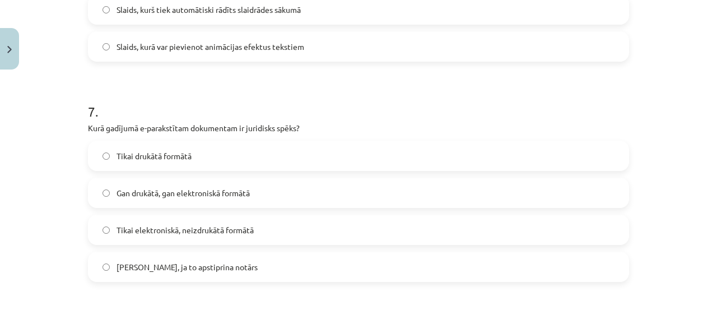
scroll to position [1483, 0]
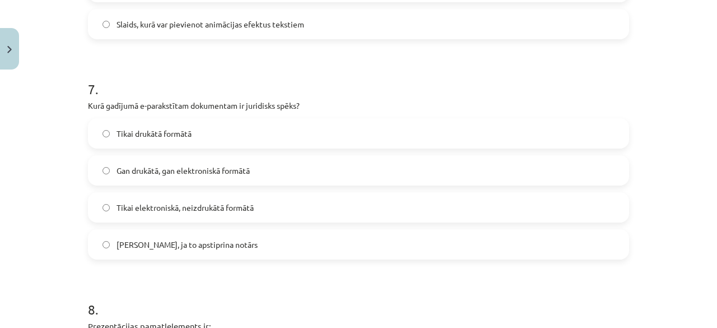
click at [157, 209] on span "Tikai elektroniskā, neizdrukātā formātā" at bounding box center [185, 208] width 137 height 12
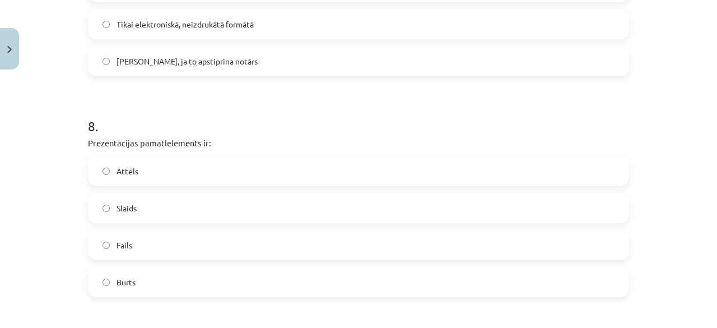
scroll to position [1707, 0]
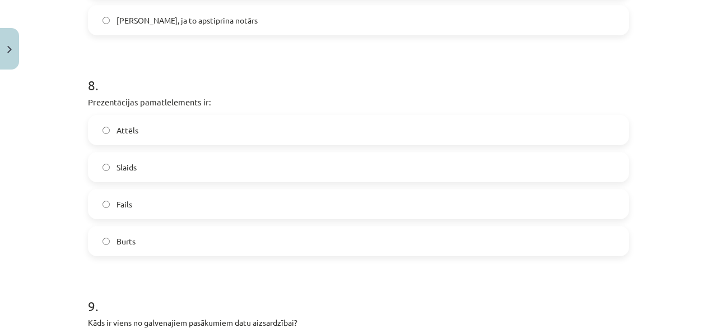
click at [122, 175] on label "Slaids" at bounding box center [358, 167] width 539 height 28
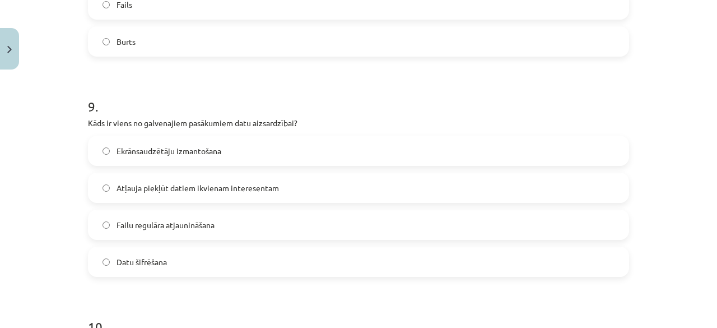
scroll to position [1932, 0]
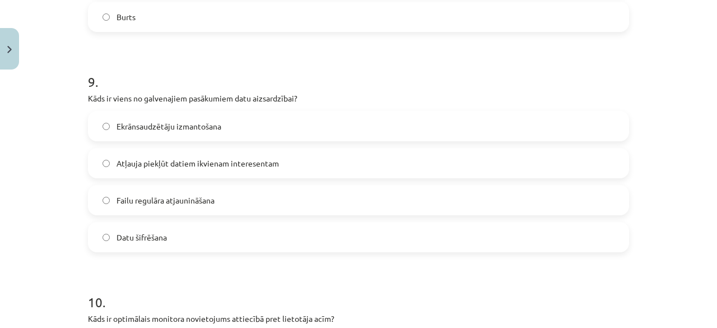
click at [128, 239] on span "Datu šifrēšana" at bounding box center [142, 237] width 50 height 12
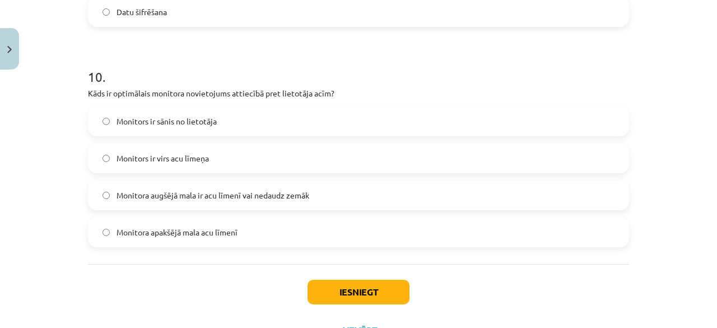
scroll to position [2206, 0]
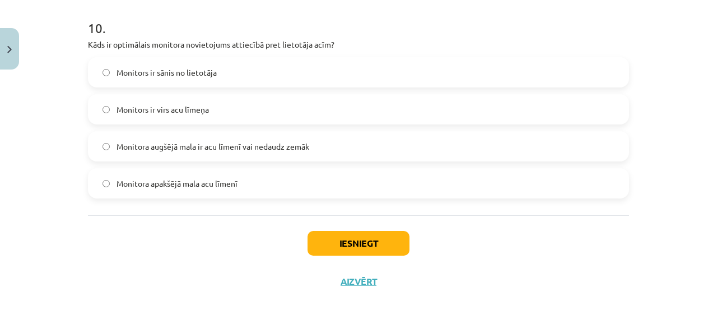
click at [174, 144] on span "Monitora augšējā mala ir acu līmenī vai nedaudz zemāk" at bounding box center [213, 147] width 193 height 12
click at [315, 239] on button "Iesniegt" at bounding box center [359, 243] width 102 height 25
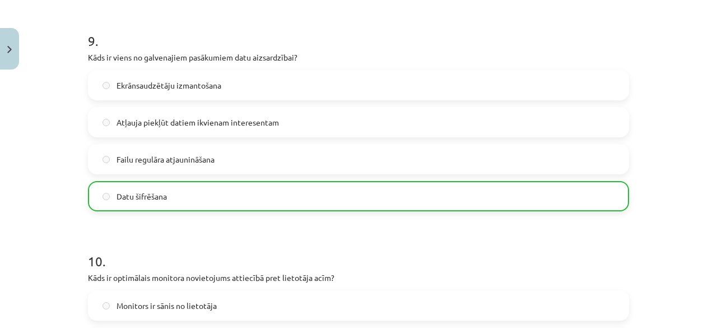
scroll to position [2241, 0]
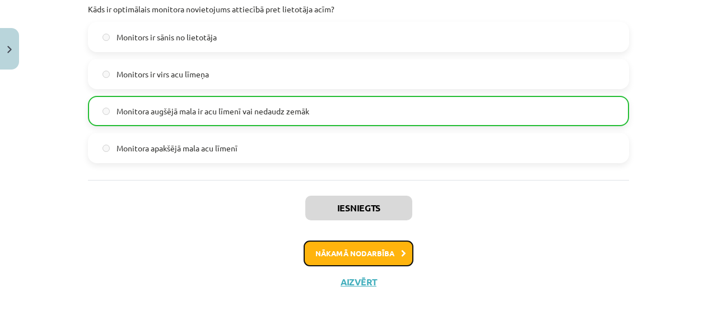
click at [345, 246] on button "Nākamā nodarbība" at bounding box center [359, 253] width 110 height 26
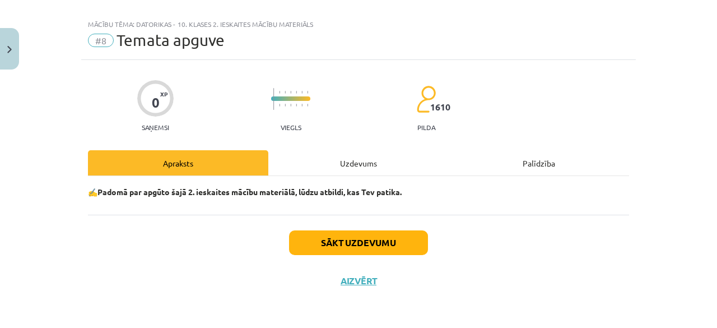
scroll to position [13, 0]
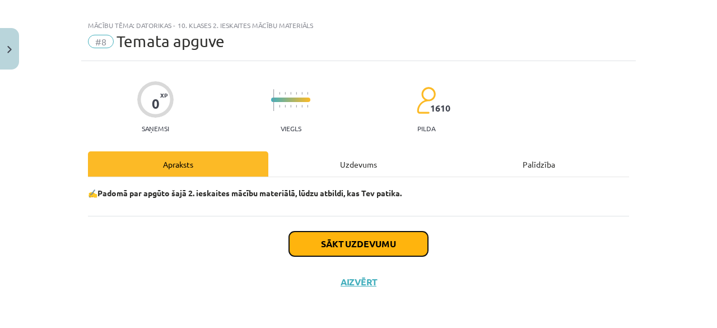
click at [369, 250] on button "Sākt uzdevumu" at bounding box center [358, 243] width 139 height 25
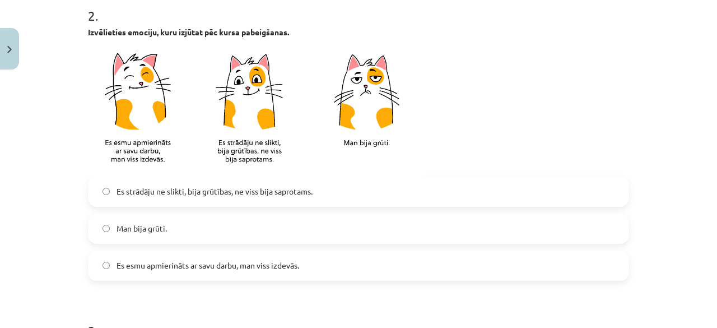
scroll to position [574, 0]
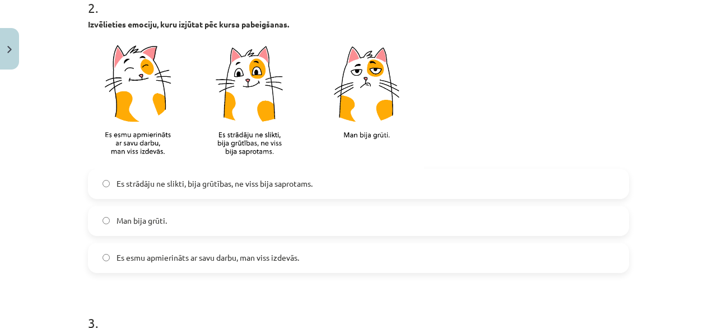
click at [136, 254] on span "Es esmu apmierināts ar savu darbu, man viss izdevās." at bounding box center [208, 258] width 183 height 12
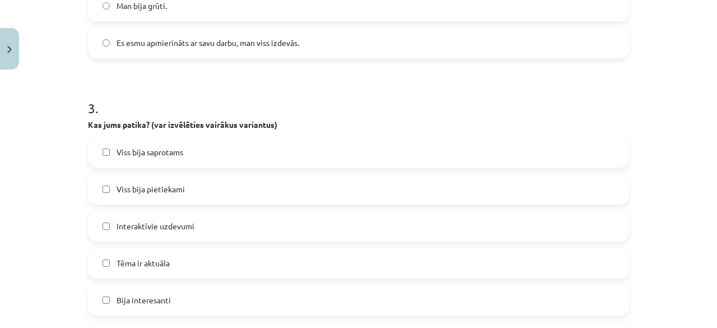
scroll to position [854, 0]
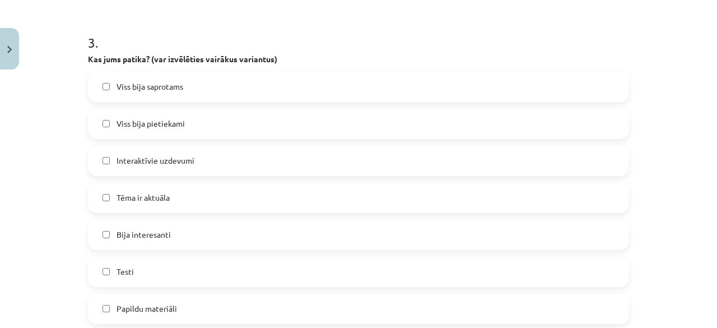
click at [139, 92] on label "Viss bija saprotams" at bounding box center [358, 87] width 539 height 28
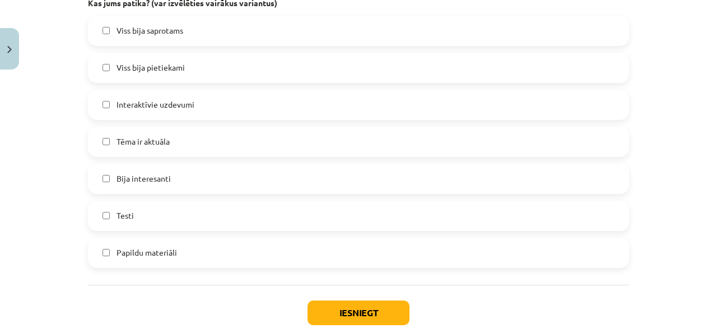
click at [132, 213] on label "Testi" at bounding box center [358, 216] width 539 height 28
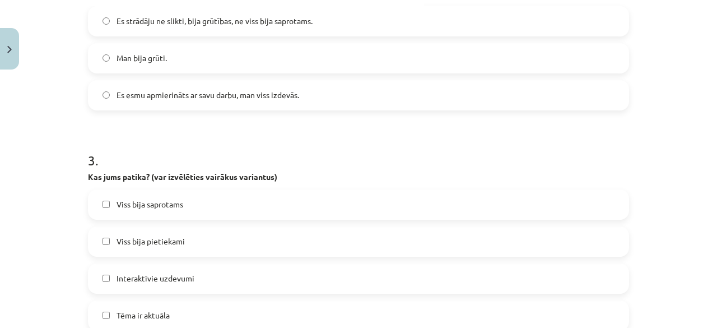
scroll to position [979, 0]
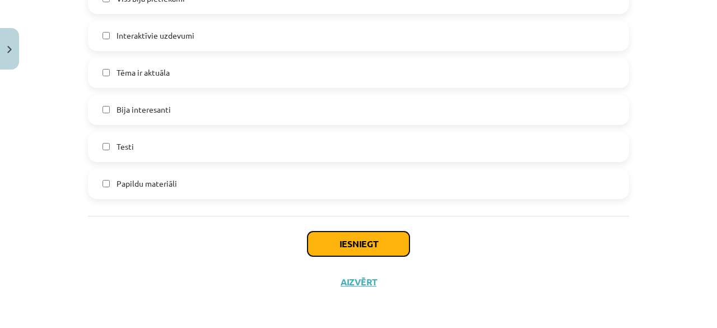
click at [362, 249] on button "Iesniegt" at bounding box center [359, 243] width 102 height 25
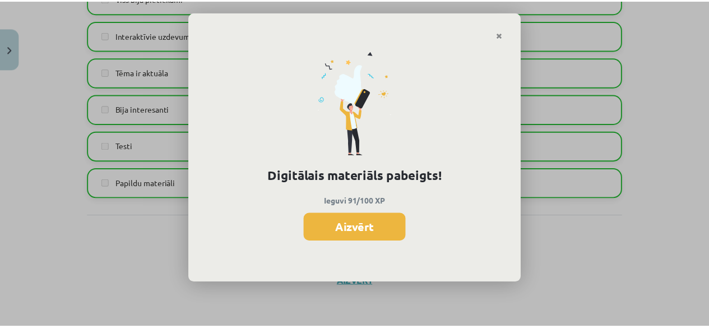
scroll to position [503, 0]
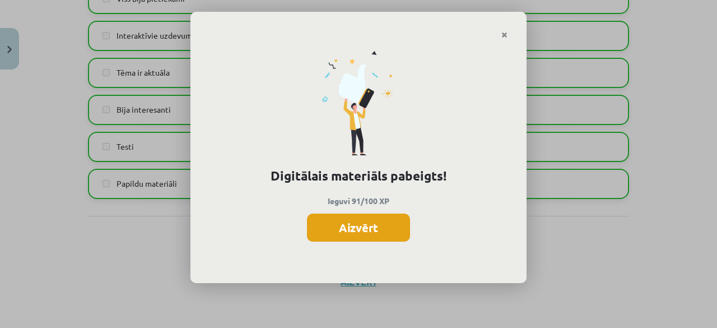
click at [356, 222] on button "Aizvērt" at bounding box center [358, 228] width 103 height 28
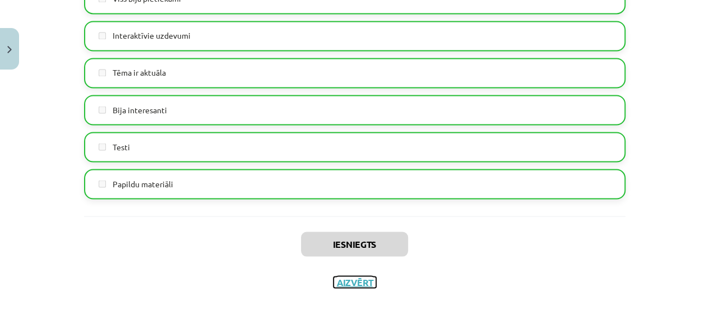
click at [354, 285] on button "Aizvērt" at bounding box center [355, 281] width 43 height 11
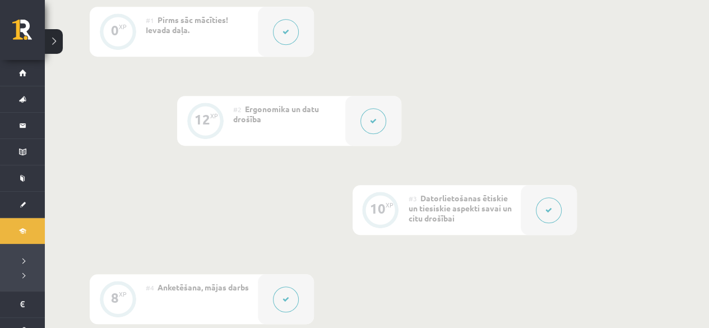
scroll to position [55, 0]
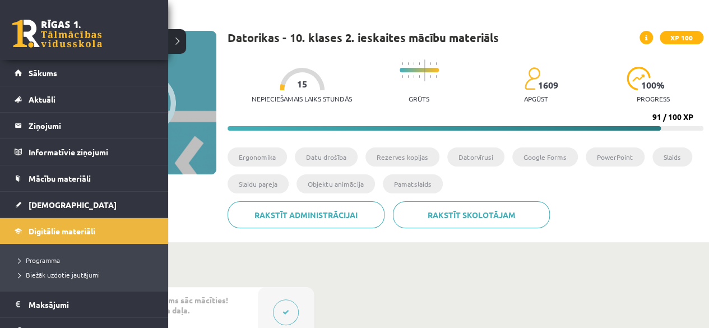
click at [26, 40] on link at bounding box center [57, 34] width 90 height 28
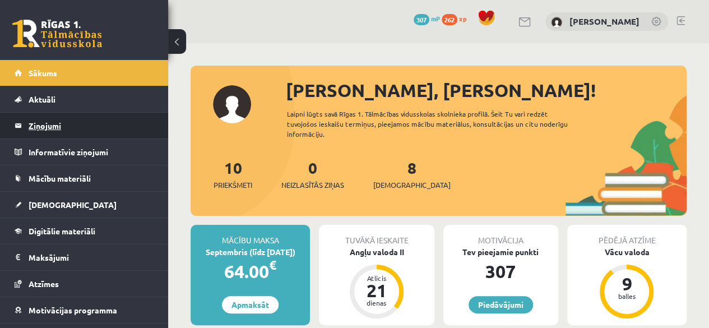
click at [52, 127] on legend "Ziņojumi 0" at bounding box center [92, 126] width 126 height 26
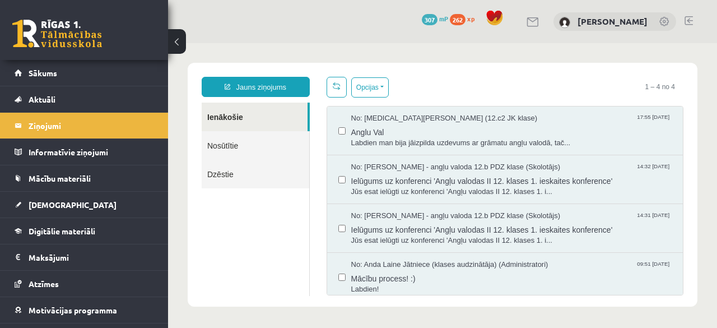
click at [256, 149] on link "Nosūtītie" at bounding box center [256, 145] width 108 height 29
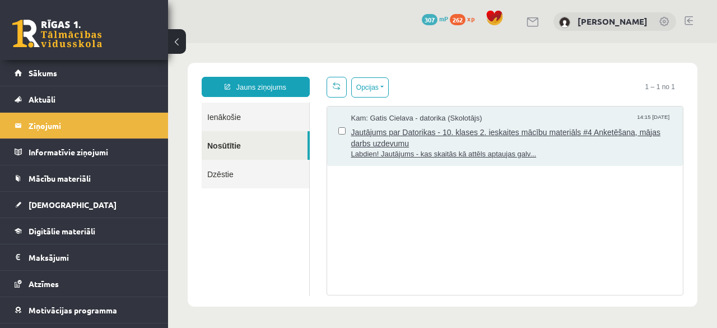
click at [456, 132] on span "Jautājums par Datorikas - 10. klases 2. ieskaites mācību materiāls #4 Anketēšan…" at bounding box center [511, 136] width 321 height 25
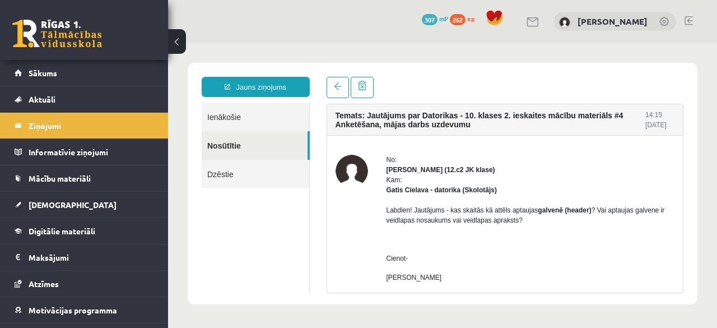
click at [406, 156] on div "No:" at bounding box center [531, 160] width 289 height 10
click at [479, 237] on p at bounding box center [531, 239] width 289 height 10
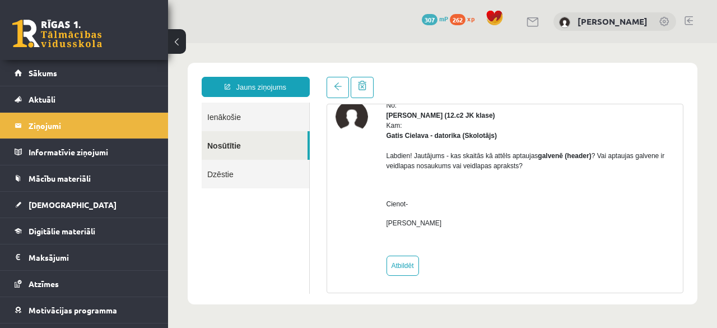
scroll to position [56, 0]
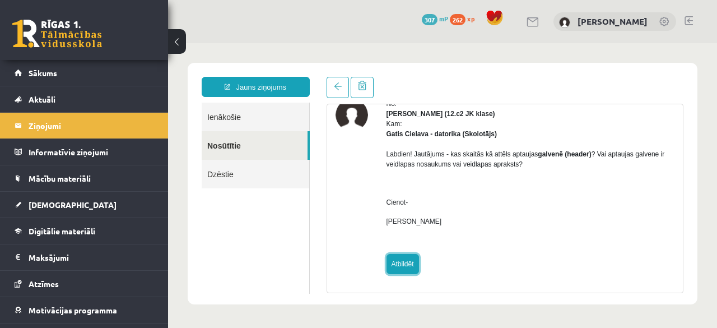
click at [410, 267] on link "Atbildēt" at bounding box center [403, 264] width 33 height 20
type input "**********"
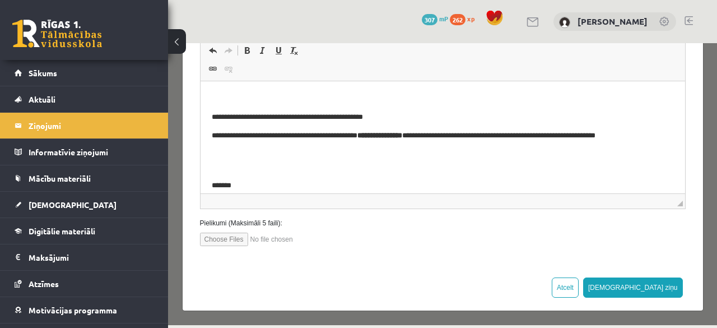
scroll to position [213, 0]
click at [280, 95] on p "Editor, wiswyg-editor-47024754483520-1757506410-166" at bounding box center [442, 98] width 462 height 12
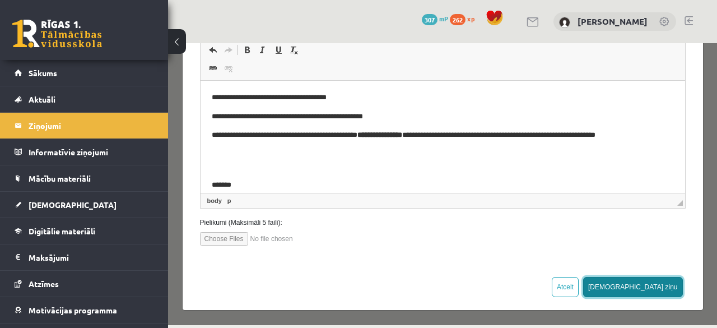
click at [649, 289] on button "Sūtīt ziņu" at bounding box center [633, 287] width 100 height 20
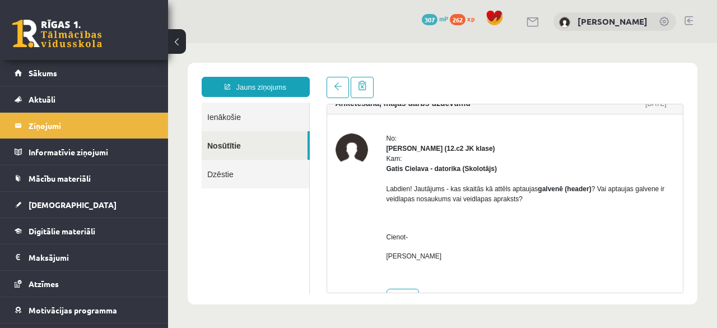
scroll to position [0, 0]
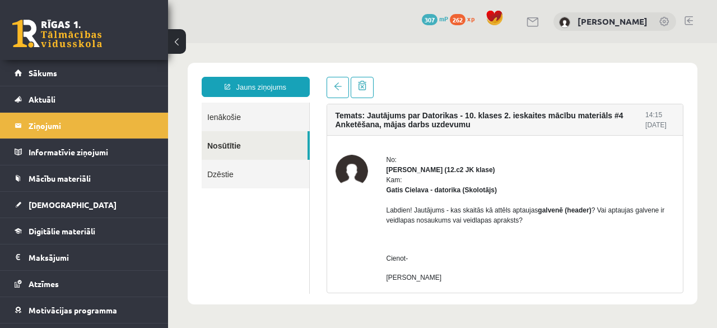
click at [243, 142] on link "Nosūtītie" at bounding box center [255, 145] width 106 height 29
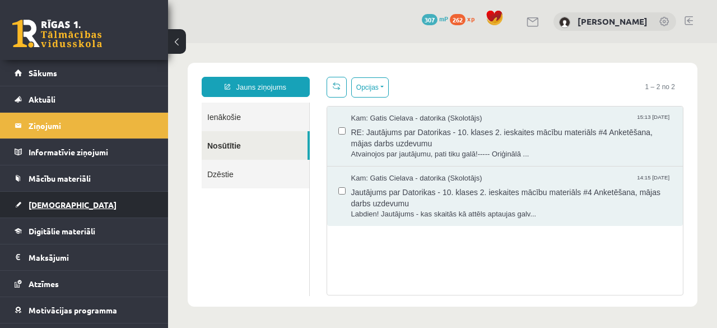
click at [41, 202] on span "[DEMOGRAPHIC_DATA]" at bounding box center [73, 205] width 88 height 10
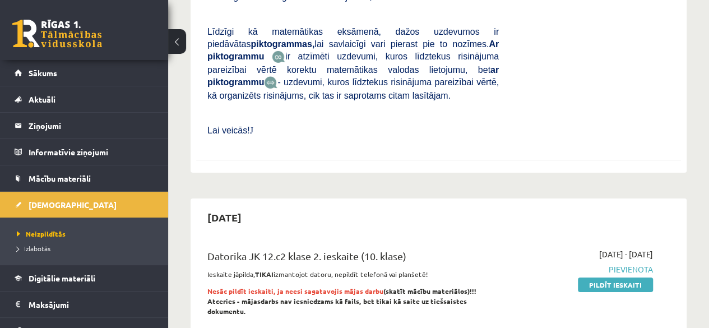
scroll to position [1906, 0]
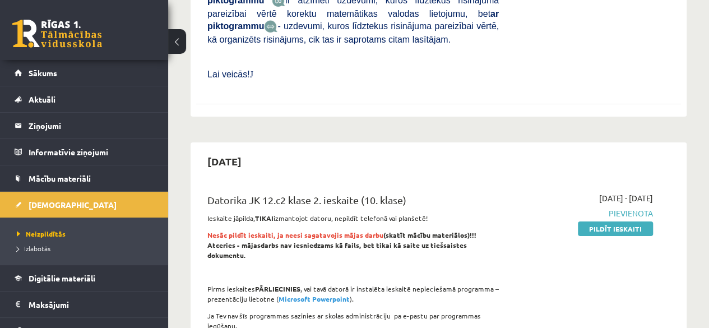
drag, startPoint x: 617, startPoint y: 116, endPoint x: 405, endPoint y: 64, distance: 218.1
click at [617, 221] on link "Pildīt ieskaiti" at bounding box center [615, 228] width 75 height 15
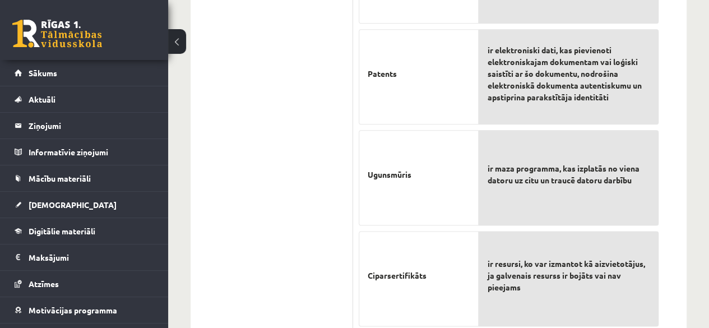
scroll to position [720, 0]
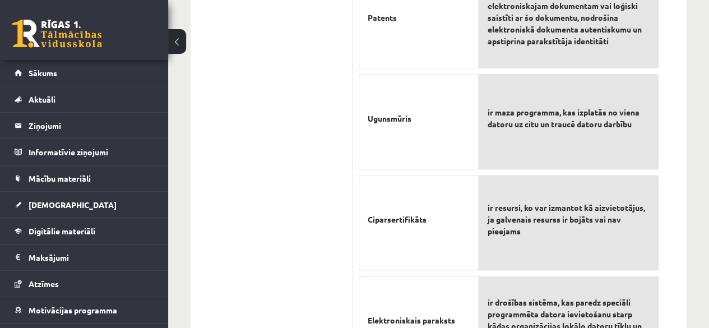
drag, startPoint x: 434, startPoint y: 222, endPoint x: 429, endPoint y: 187, distance: 35.6
click at [429, 187] on p "Ciparsertifikāts" at bounding box center [419, 219] width 102 height 71
drag, startPoint x: 406, startPoint y: 228, endPoint x: 404, endPoint y: 212, distance: 15.9
click at [404, 212] on p "Ciparsertifikāts" at bounding box center [419, 219] width 102 height 71
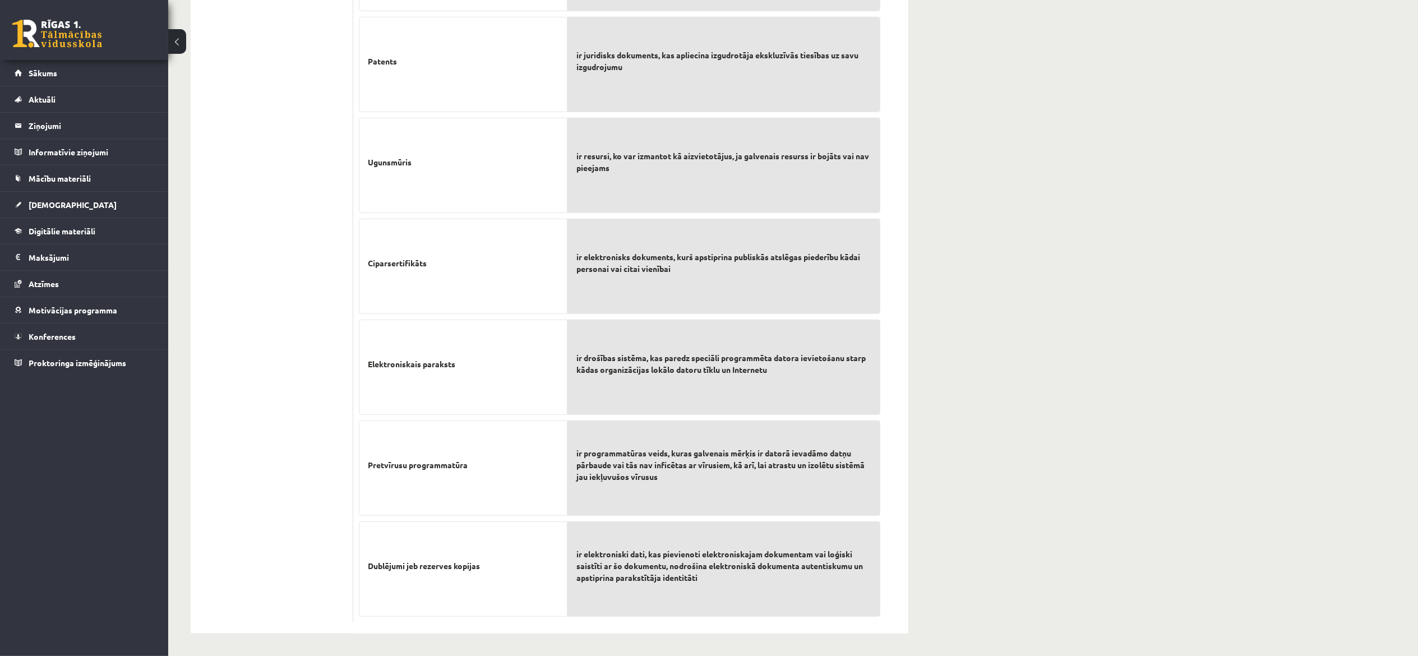
scroll to position [339, 0]
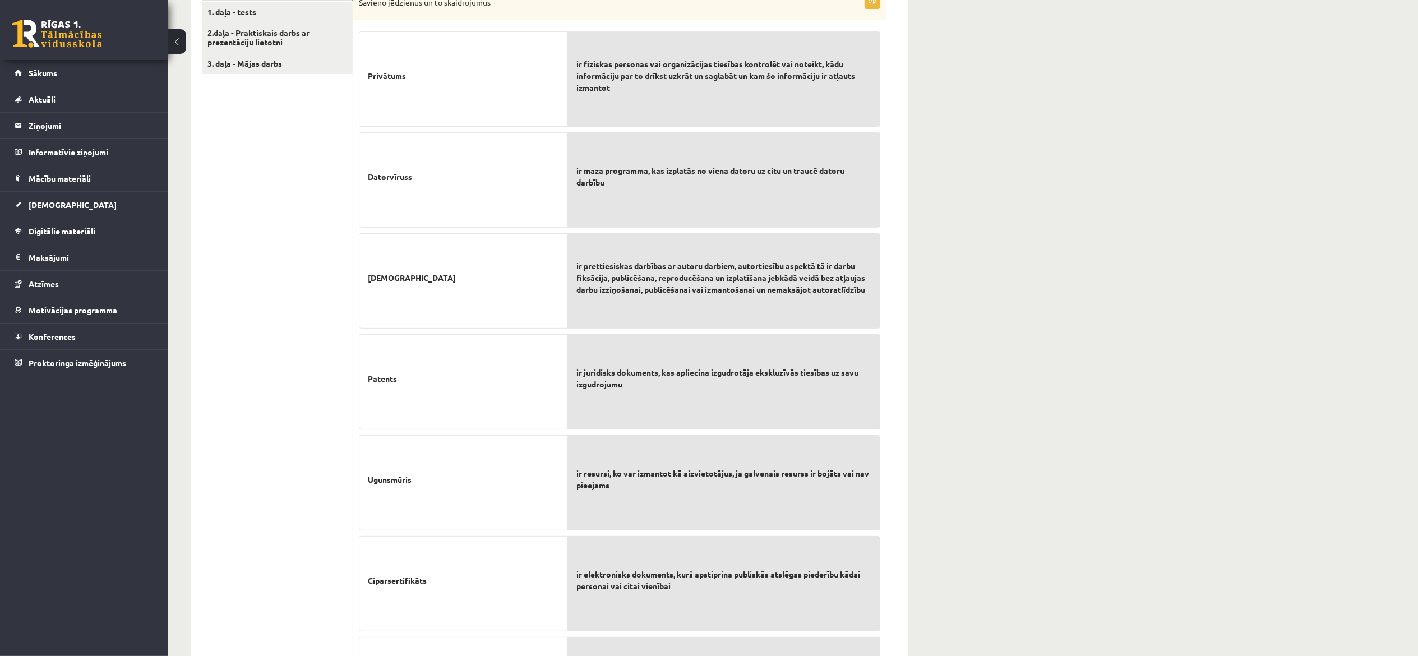
drag, startPoint x: 674, startPoint y: 0, endPoint x: 1030, endPoint y: 282, distance: 454.8
click at [708, 282] on div "Datorika JK 12.c2 klase 2. ieskaite (10.klase) , [PERSON_NAME] (12.c2 JK klase)…" at bounding box center [792, 339] width 1249 height 1268
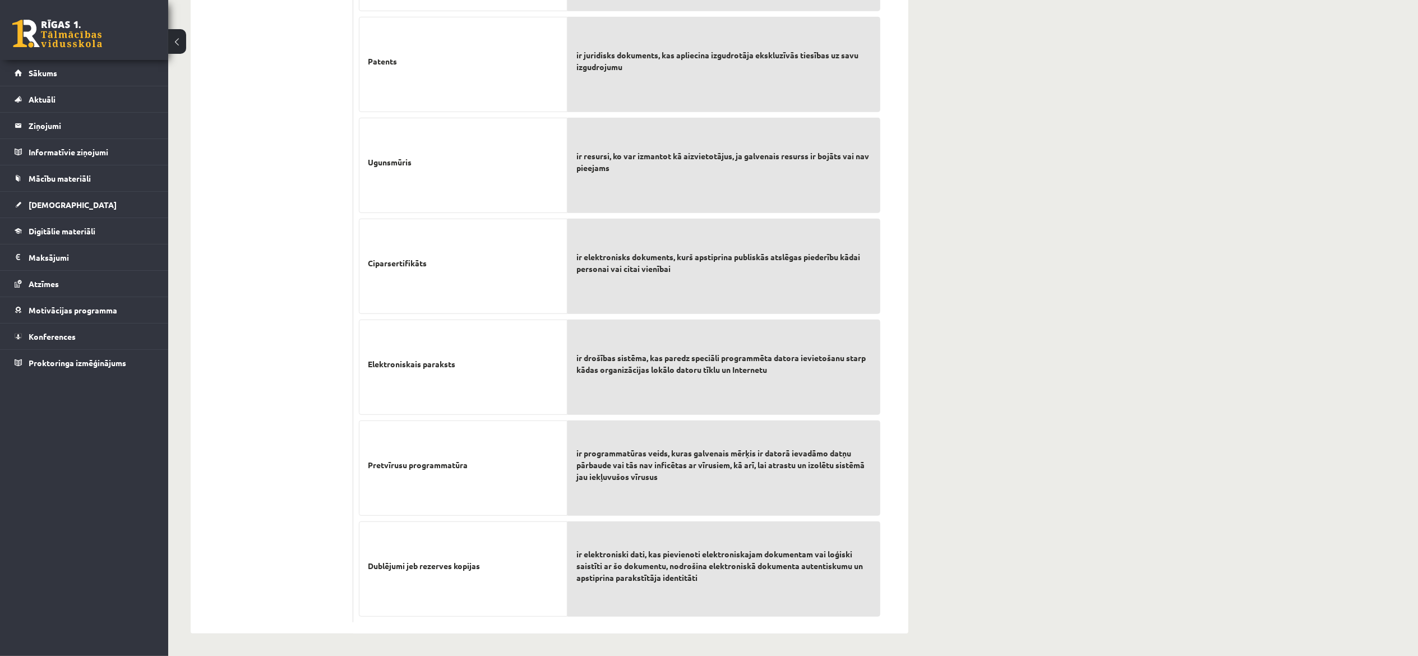
scroll to position [624, 0]
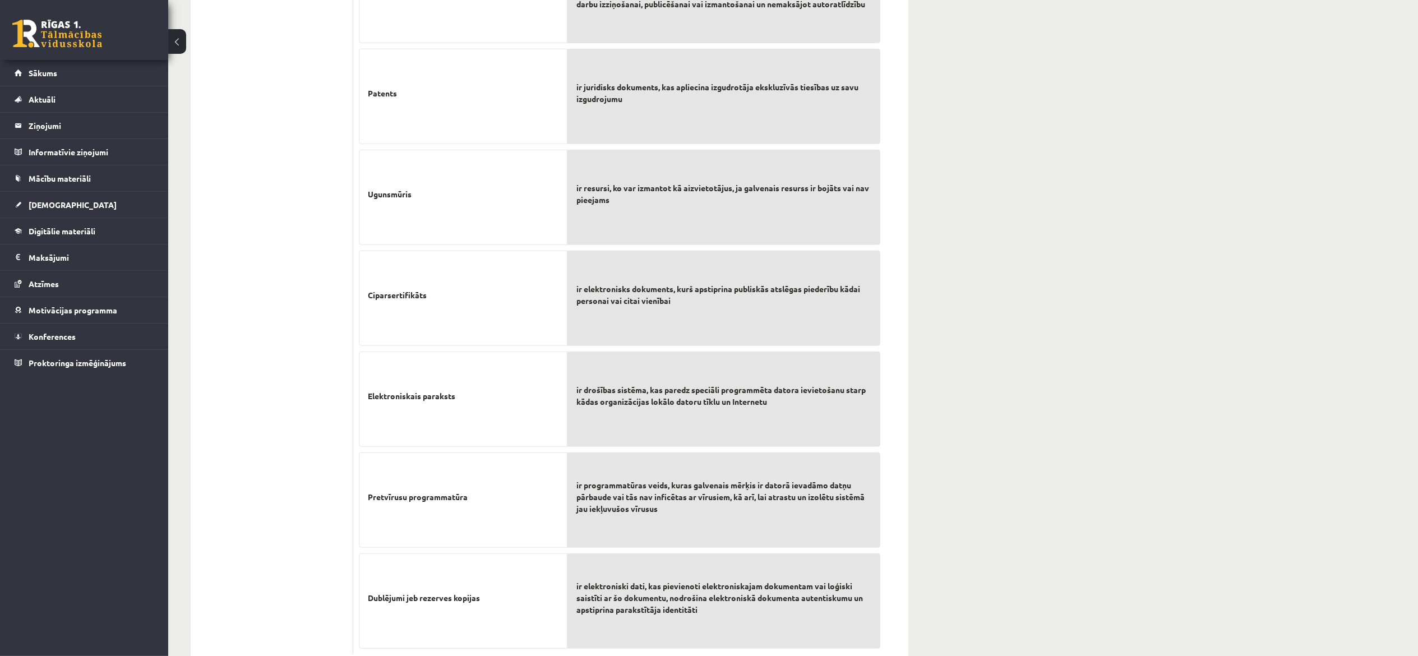
drag, startPoint x: 1411, startPoint y: 1, endPoint x: 172, endPoint y: 44, distance: 1240.0
click at [172, 44] on button at bounding box center [177, 41] width 18 height 25
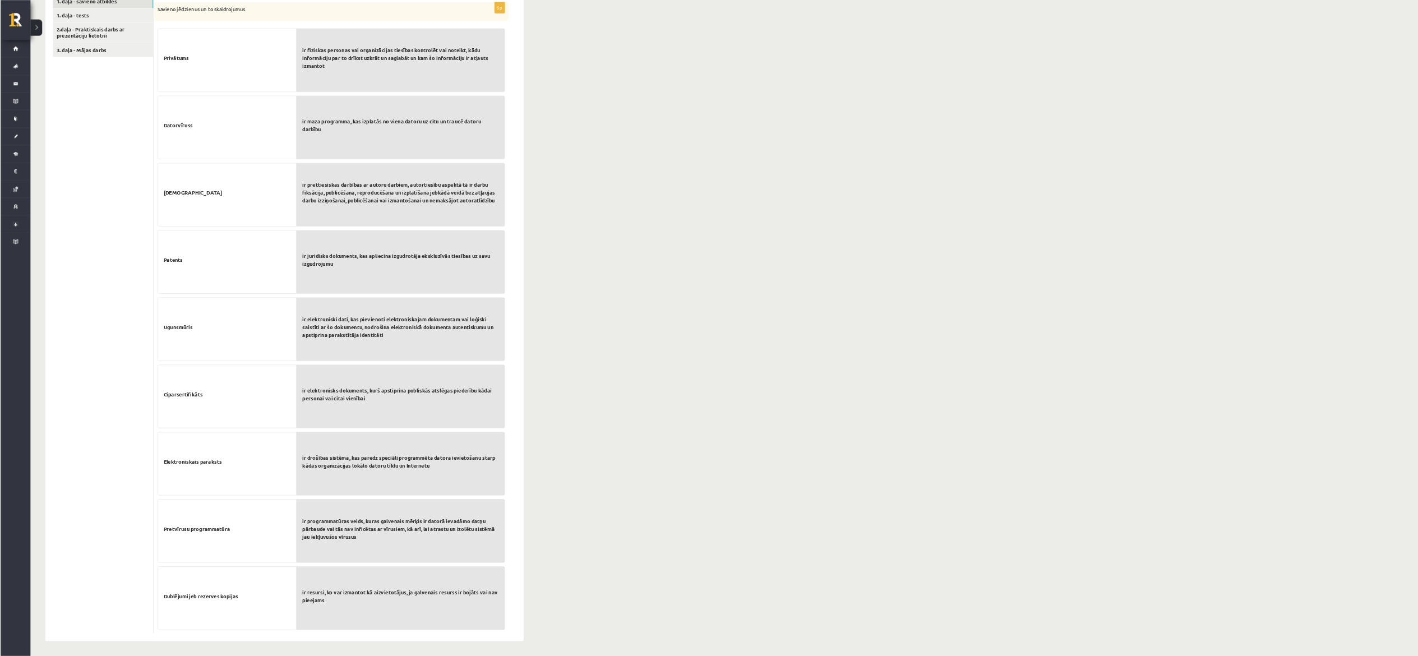
scroll to position [170, 0]
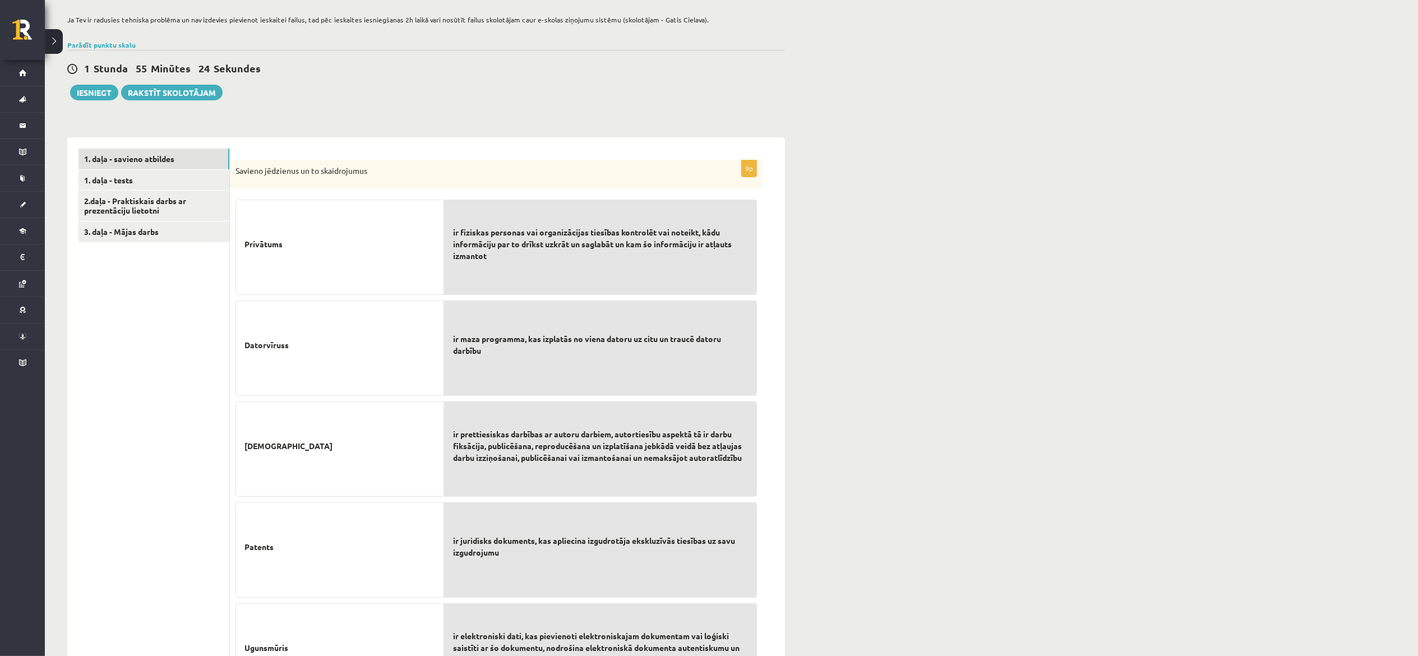
click at [708, 217] on div "Datorika JK 12.c2 klase 2. ieskaite (10.klase) , [PERSON_NAME] (12.c2 JK klase)…" at bounding box center [731, 507] width 1373 height 1268
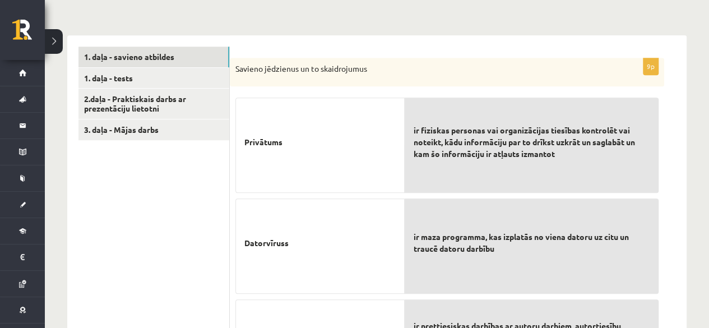
scroll to position [339, 0]
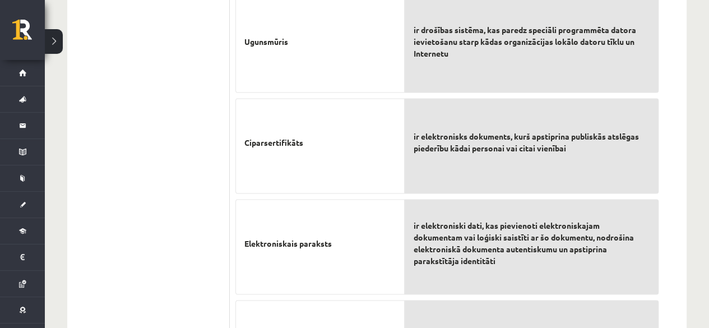
scroll to position [787, 0]
click at [425, 29] on span "ir drošības sistēma, kas paredz speciāli programmēta datora ievietošanu starp k…" at bounding box center [532, 41] width 236 height 35
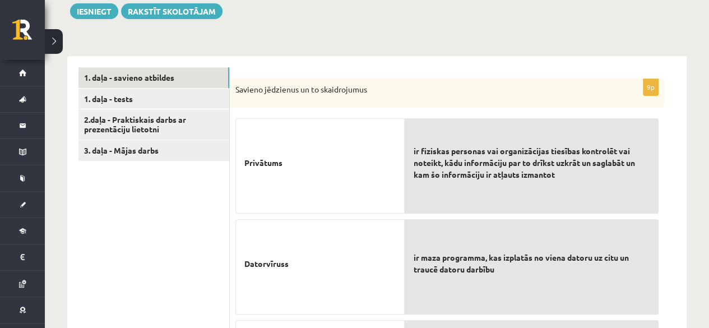
scroll to position [280, 0]
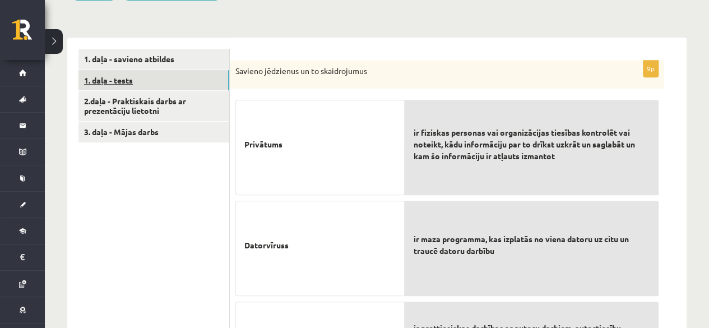
click at [151, 76] on link "1. daļa - tests" at bounding box center [153, 80] width 151 height 21
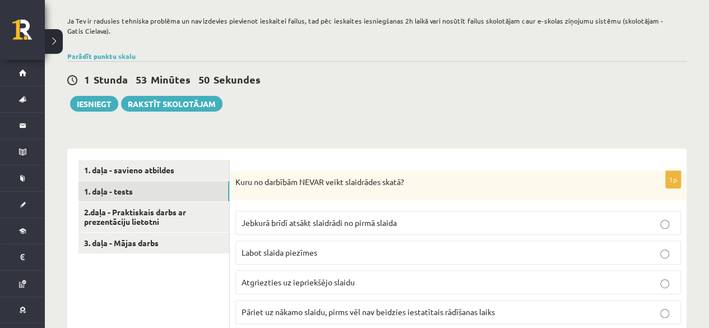
scroll to position [336, 0]
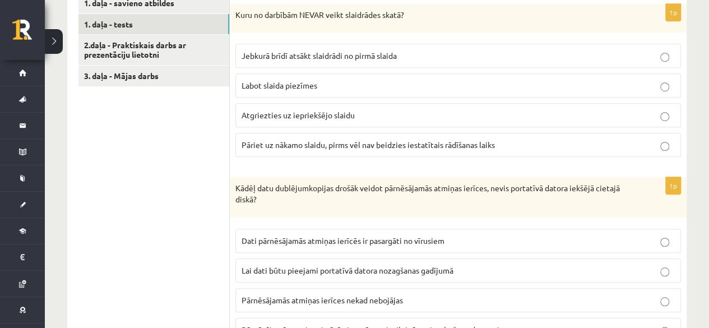
click at [282, 86] on span "Labot slaida piezīmes" at bounding box center [280, 85] width 76 height 10
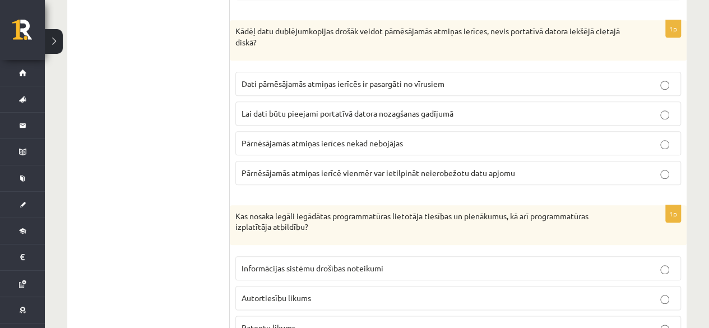
scroll to position [504, 0]
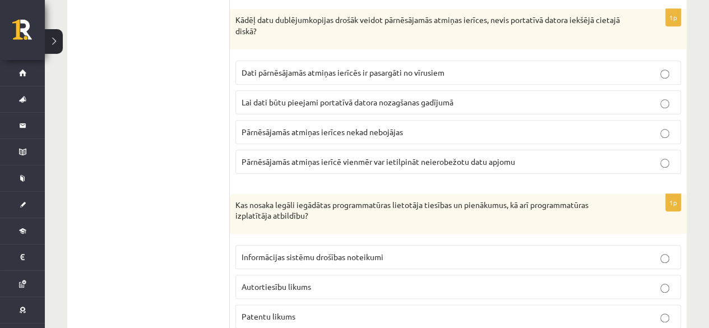
click at [274, 106] on label "Lai dati būtu pieejami portatīvā datora nozagšanas gadījumā" at bounding box center [458, 102] width 446 height 24
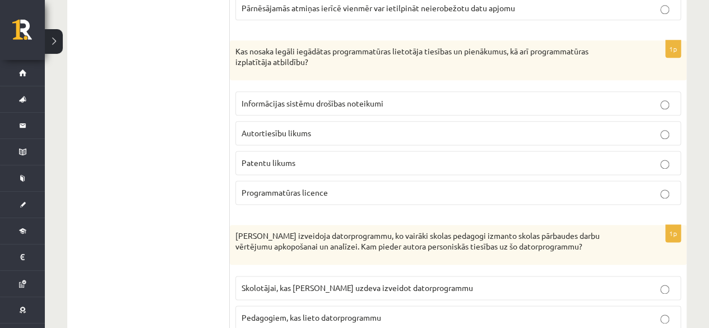
scroll to position [617, 0]
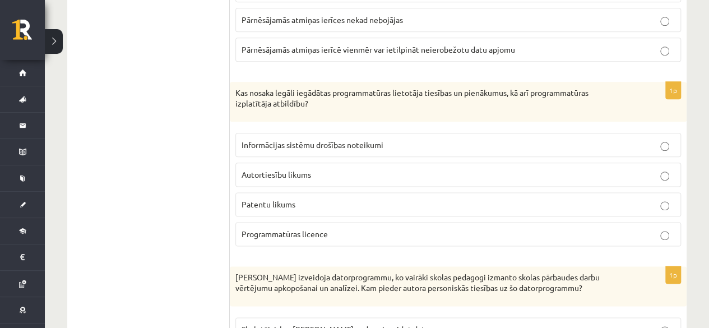
click at [282, 229] on span "Programmatūras licence" at bounding box center [285, 234] width 86 height 10
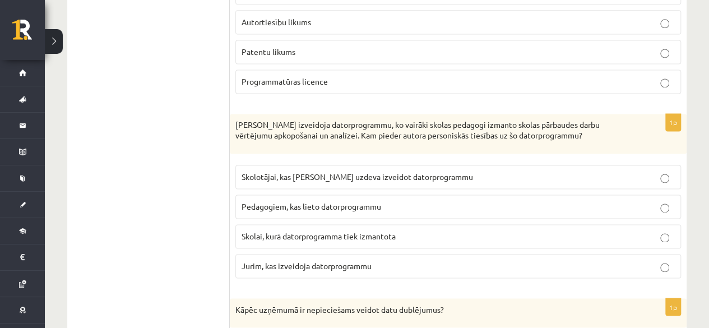
scroll to position [785, 0]
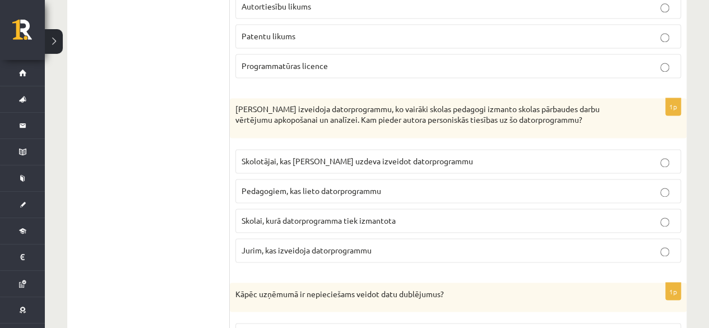
click at [267, 248] on p "Jurim, kas izveidoja datorprogrammu" at bounding box center [458, 250] width 433 height 12
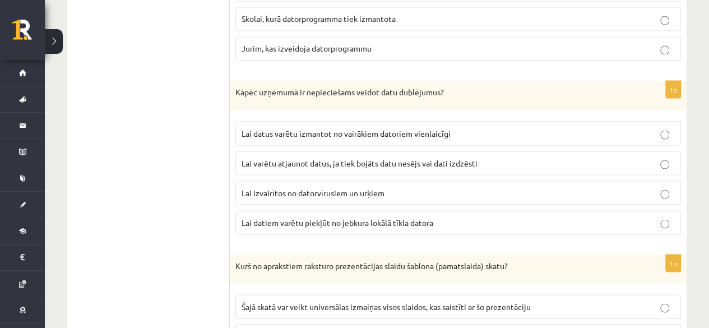
scroll to position [1009, 0]
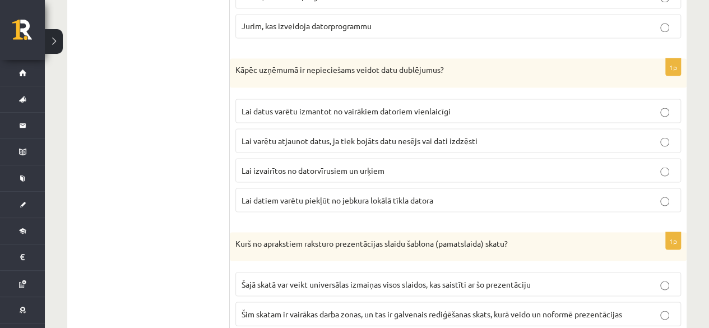
click at [281, 135] on span "Lai varētu atjaunot datus, ja tiek bojāts datu nesējs vai dati izdzēsti" at bounding box center [360, 140] width 236 height 10
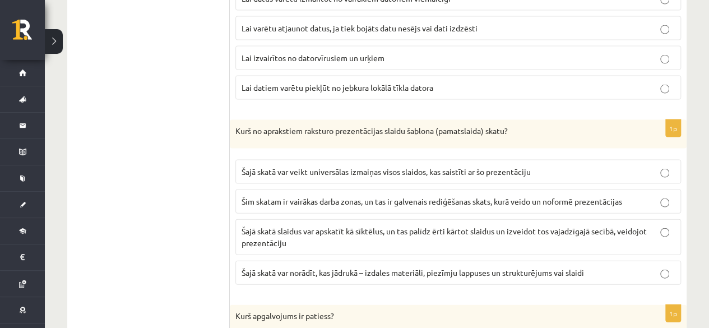
scroll to position [1177, 0]
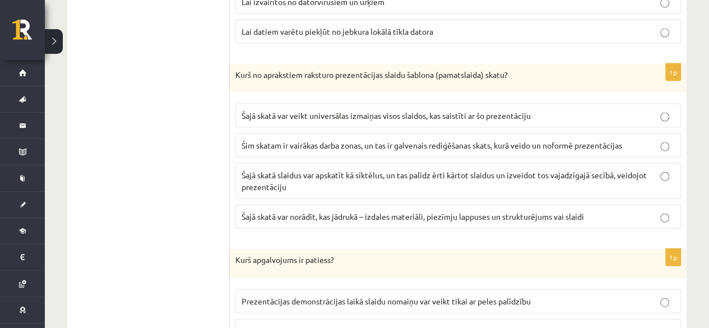
click at [269, 110] on span "Šajā skatā var veikt universālas izmaiņas visos slaidos, kas saistīti ar šo pre…" at bounding box center [386, 115] width 289 height 10
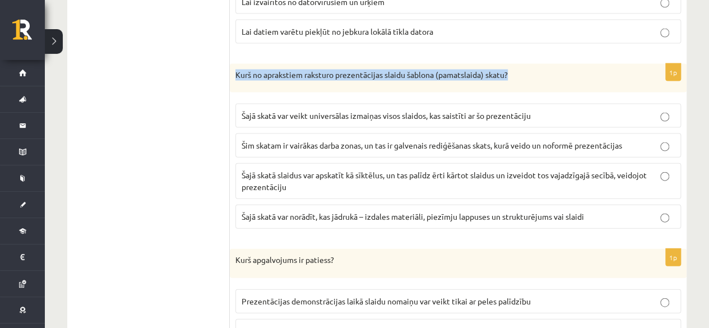
drag, startPoint x: 510, startPoint y: 66, endPoint x: 233, endPoint y: 70, distance: 276.4
click at [233, 70] on div "Kurš no aprakstiem raksturo prezentācijas slaidu šablona (pamatslaida) skatu?" at bounding box center [458, 78] width 457 height 29
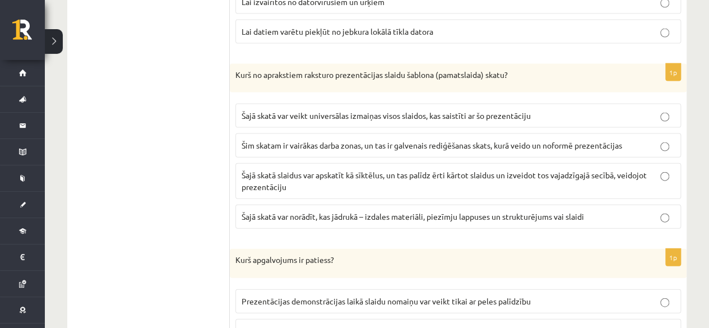
click at [621, 133] on label "Šim skatam ir vairākas darba zonas, un tas ir galvenais rediģēšanas skats, kurā…" at bounding box center [458, 145] width 446 height 24
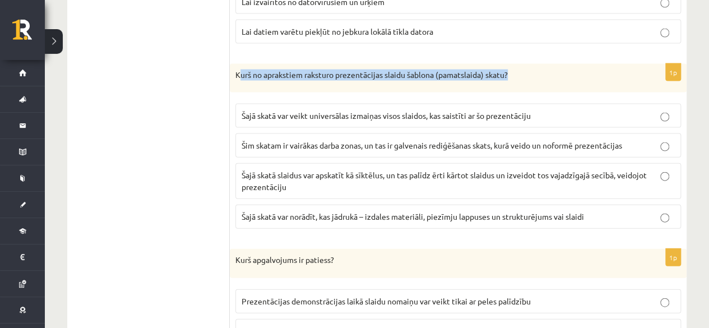
drag, startPoint x: 528, startPoint y: 75, endPoint x: 240, endPoint y: 67, distance: 288.2
click at [240, 67] on div "Kurš no aprakstiem raksturo prezentācijas slaidu šablona (pamatslaida) skatu?" at bounding box center [458, 78] width 457 height 29
copy p "urš no aprakstiem raksturo prezentācijas slaidu šablona (pamatslaida) skatu?"
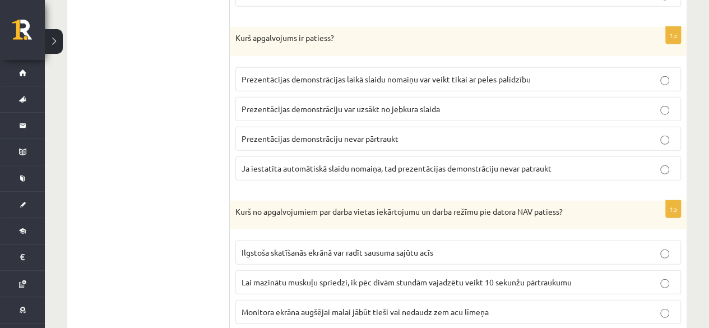
scroll to position [1401, 0]
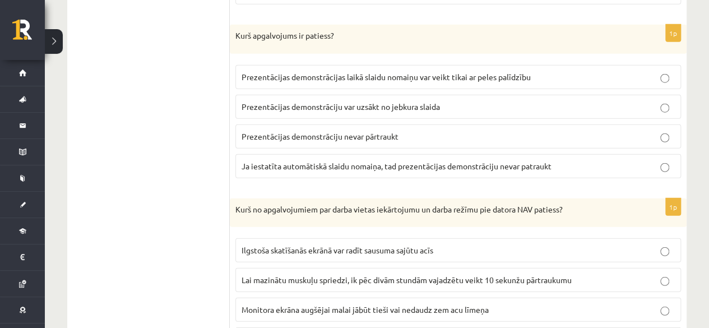
click at [274, 101] on span "Prezentācijas demonstrāciju var uzsākt no jebkura slaida" at bounding box center [341, 106] width 198 height 10
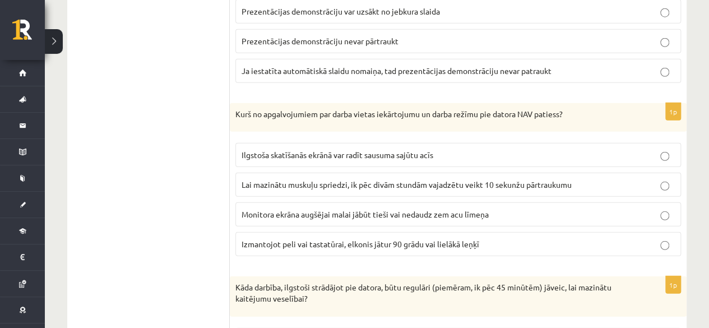
scroll to position [1513, 0]
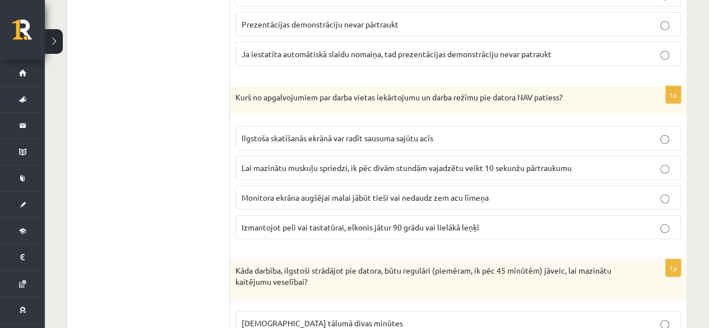
click at [270, 134] on label "Ilgstoša skatīšanās ekrānā var radīt sausuma sajūtu acīs" at bounding box center [458, 138] width 446 height 24
click at [289, 164] on label "Lai mazinātu muskuļu spriedzi, ik pēc divām stundām vajadzētu veikt 10 sekunžu …" at bounding box center [458, 168] width 446 height 24
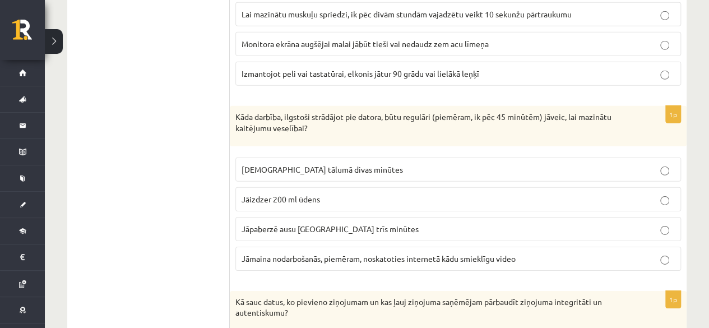
scroll to position [1682, 0]
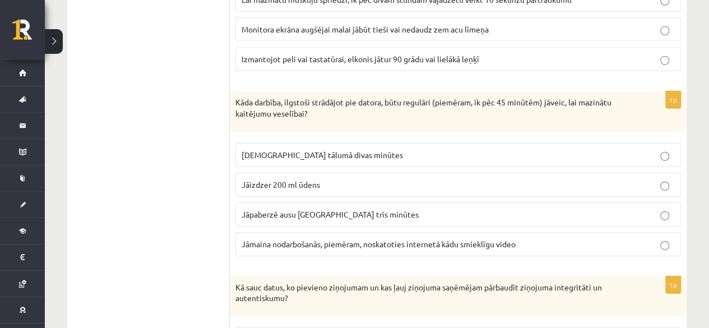
click at [257, 239] on span "Jāmaina nodarbošanās, piemēram, noskatoties internetā kādu smieklīgu video" at bounding box center [379, 244] width 274 height 10
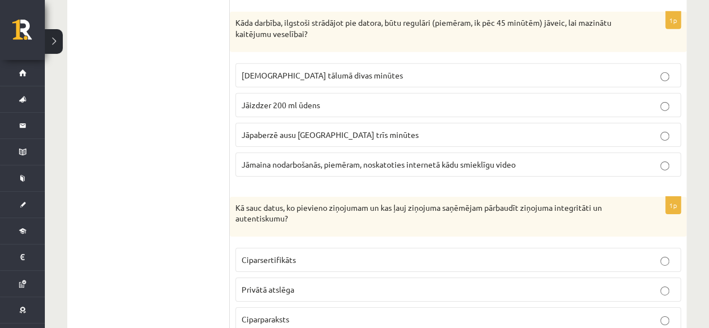
scroll to position [1738, 0]
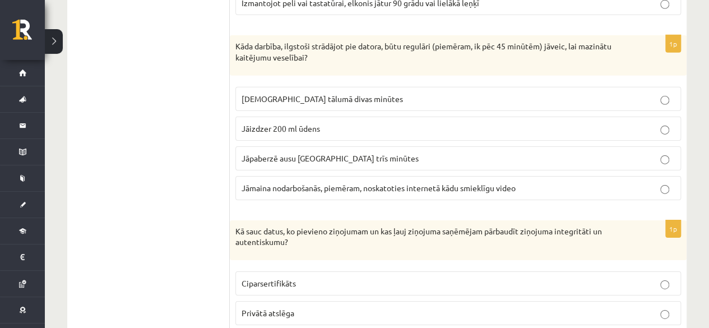
click at [298, 94] on span "Jāskatās tālumā divas minūtes" at bounding box center [322, 99] width 161 height 10
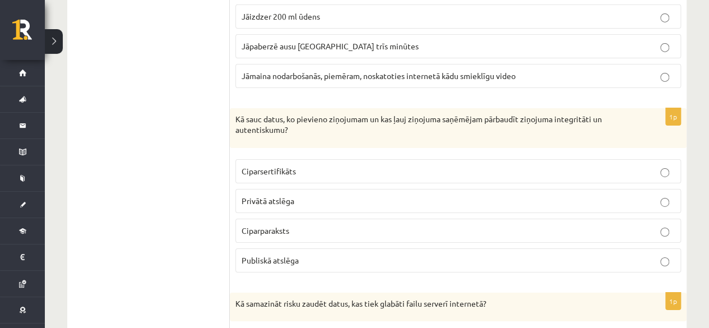
scroll to position [1906, 0]
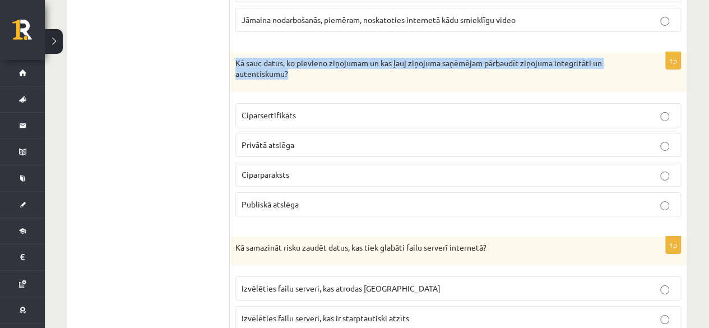
drag, startPoint x: 296, startPoint y: 58, endPoint x: 237, endPoint y: 47, distance: 60.5
click at [237, 58] on p "Kā sauc datus, ko pievieno ziņojumam un kas ļauj ziņojuma saņēmējam pārbaudīt z…" at bounding box center [430, 69] width 390 height 22
copy p "Kā sauc datus, ko pievieno ziņojumam un kas ļauj ziņojuma saņēmējam pārbaudīt z…"
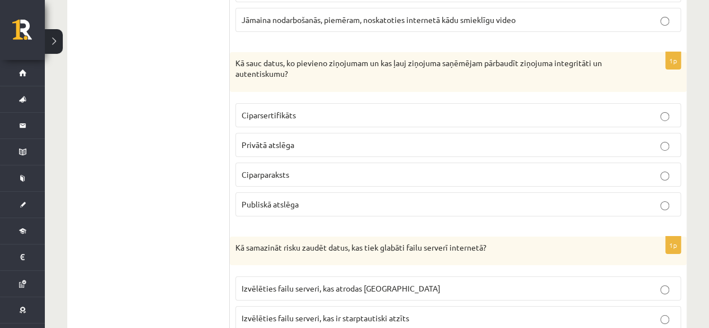
click at [284, 169] on span "Ciparparaksts" at bounding box center [266, 174] width 48 height 10
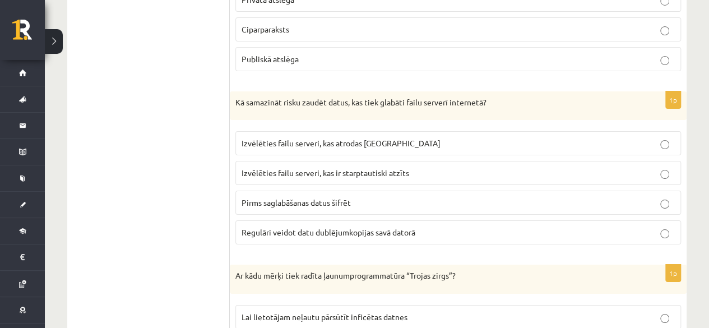
scroll to position [2074, 0]
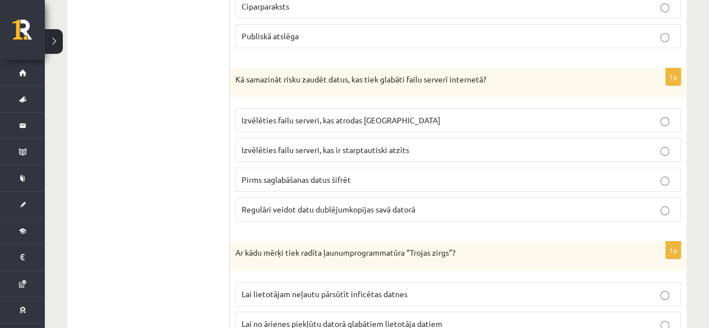
click at [295, 170] on label "Pirms saglabāšanas datus šifrēt" at bounding box center [458, 180] width 446 height 24
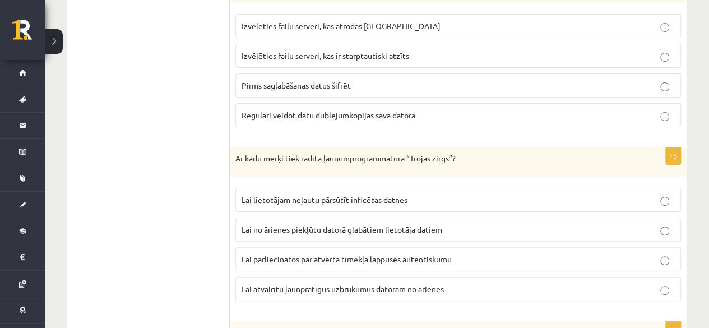
scroll to position [2186, 0]
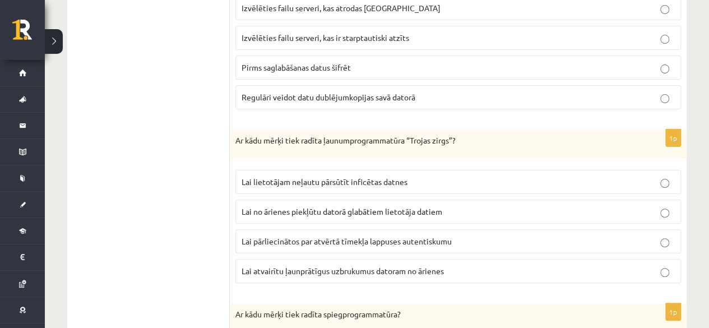
click at [259, 206] on span "Lai no ārienes piekļūtu datorā glabātiem lietotāja datiem" at bounding box center [342, 211] width 201 height 10
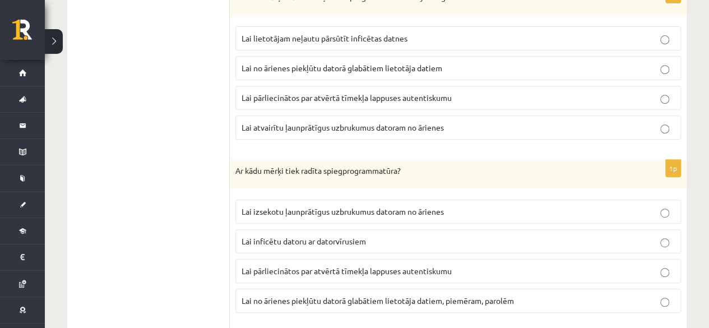
scroll to position [2354, 0]
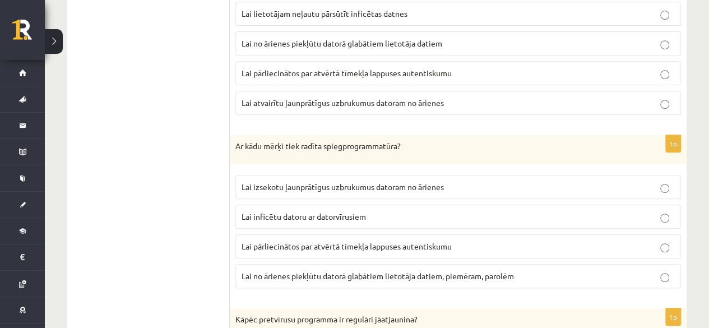
click at [260, 179] on label "Lai izsekotu ļaunprātīgus uzbrukumus datoram no ārienes" at bounding box center [458, 187] width 446 height 24
click at [269, 211] on span "Lai inficētu datoru ar datorvīrusiem" at bounding box center [304, 216] width 124 height 10
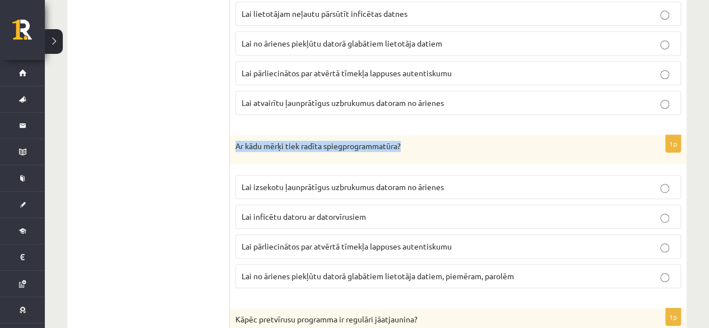
drag, startPoint x: 234, startPoint y: 128, endPoint x: 413, endPoint y: 132, distance: 179.4
click at [413, 135] on div "Ar kādu mērķi tiek radīta spiegprogrammatūra?" at bounding box center [458, 149] width 457 height 29
copy p "Ar kādu mērķi tiek radīta spiegprogrammatūra?"
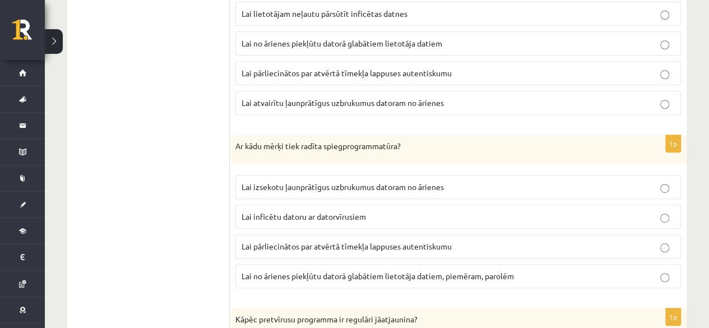
click at [341, 270] on p "Lai no ārienes piekļūtu datorā glabātiem lietotāja datiem, piemēram, parolēm" at bounding box center [458, 276] width 433 height 12
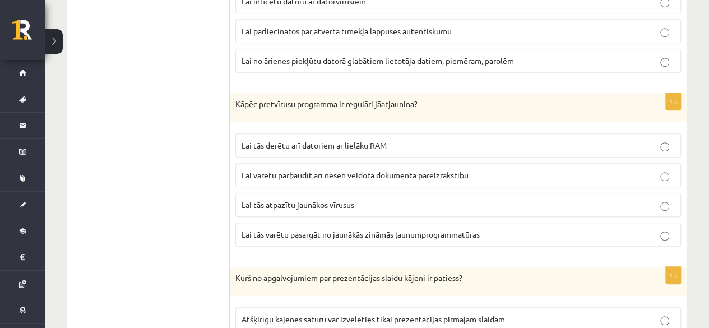
scroll to position [2578, 0]
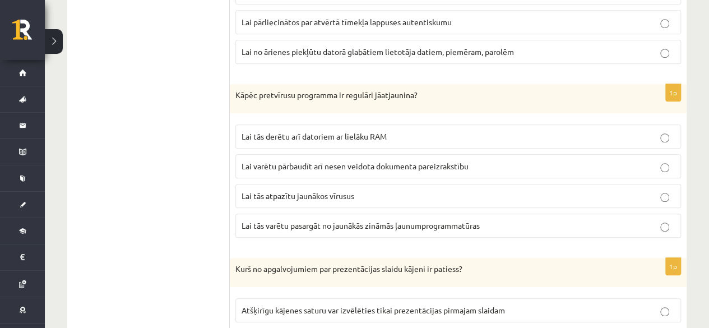
click at [251, 190] on p "Lai tās atpazītu jaunākos vīrusus" at bounding box center [458, 196] width 433 height 12
click at [321, 220] on p "Lai tās varētu pasargāt no jaunākās zināmās ļaunumprogrammatūras" at bounding box center [458, 226] width 433 height 12
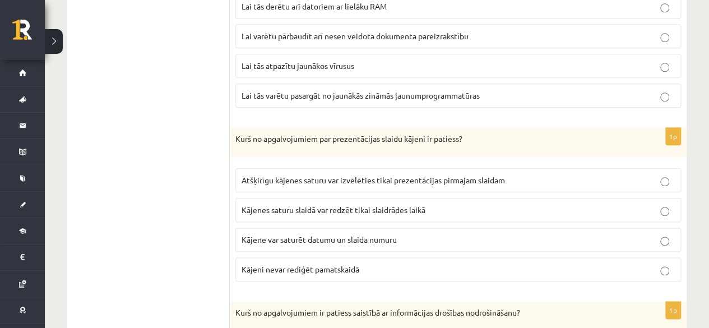
scroll to position [2747, 0]
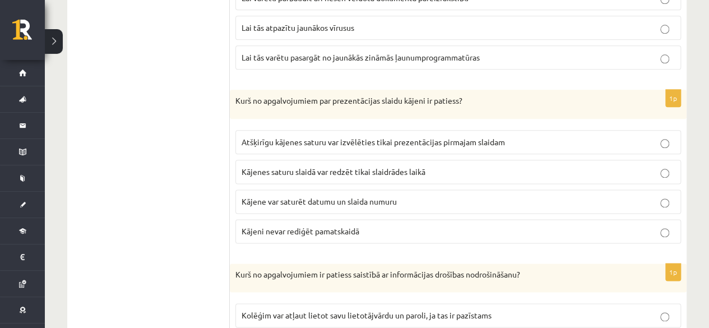
click at [346, 196] on span "Kājene var saturēt datumu un slaida numuru" at bounding box center [319, 201] width 155 height 10
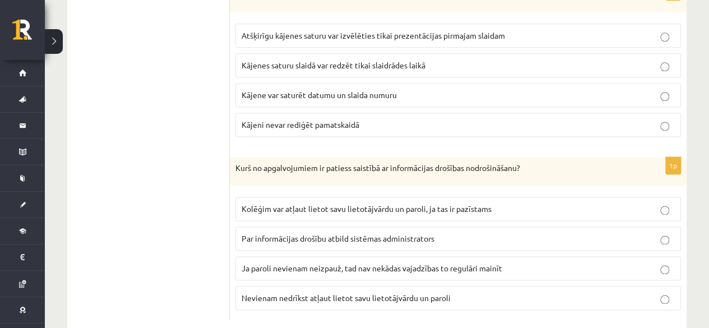
click at [285, 292] on p "Nevienam nedrīkst atļaut lietot savu lietotājvārdu un paroli" at bounding box center [458, 298] width 433 height 12
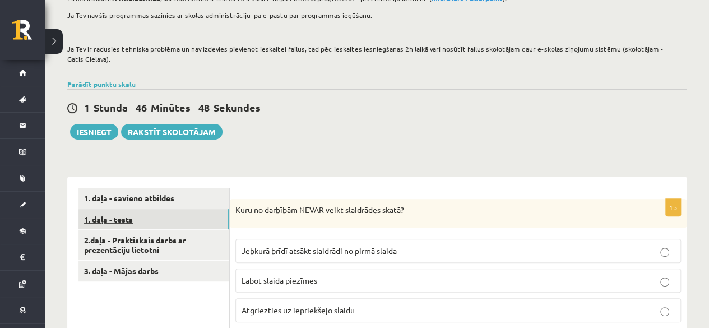
scroll to position [163, 0]
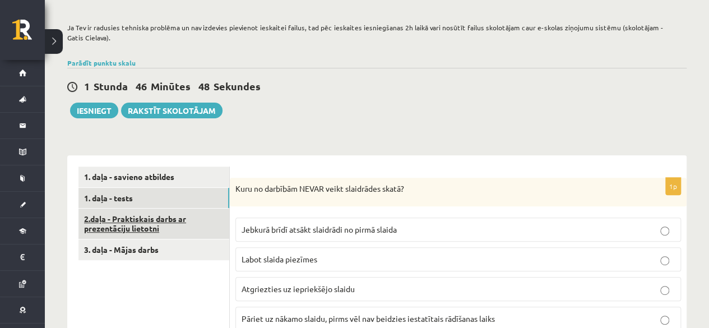
click at [160, 226] on link "2.daļa - Praktiskais darbs ar prezentāciju lietotni" at bounding box center [153, 224] width 151 height 30
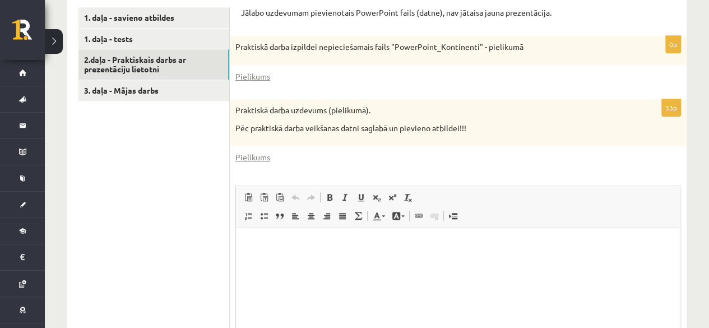
scroll to position [278, 0]
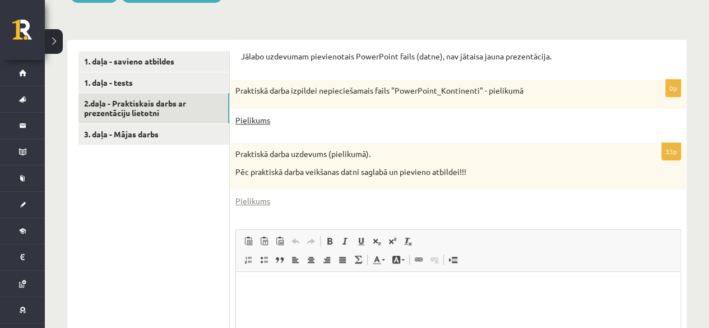
click at [257, 118] on link "Pielikums" at bounding box center [252, 120] width 35 height 12
click at [256, 206] on link "Pielikums" at bounding box center [252, 201] width 35 height 12
click at [143, 78] on link "1. daļa - tests" at bounding box center [153, 82] width 151 height 21
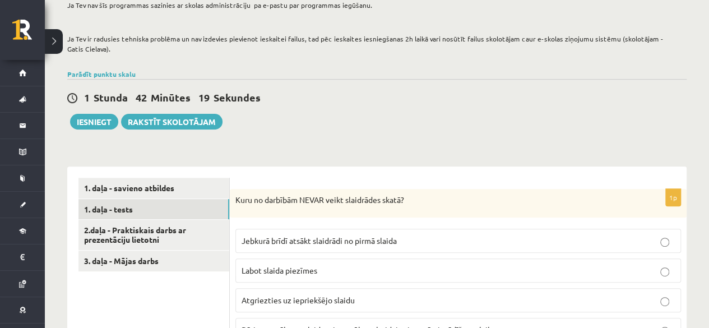
scroll to position [280, 0]
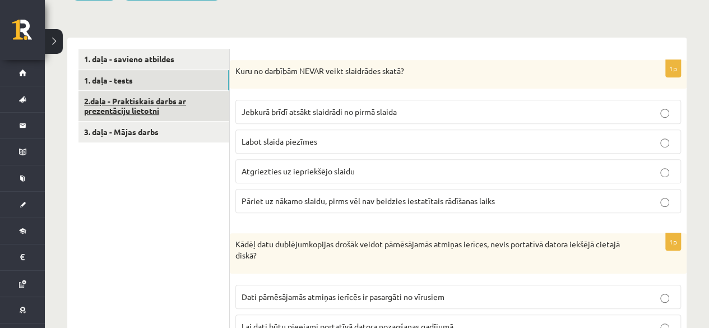
click at [165, 105] on link "2.daļa - Praktiskais darbs ar prezentāciju lietotni" at bounding box center [153, 106] width 151 height 30
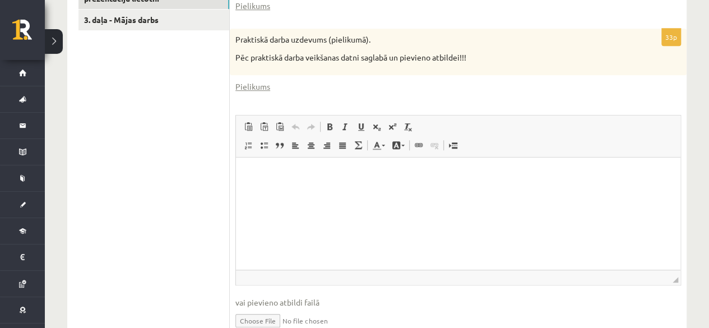
scroll to position [446, 0]
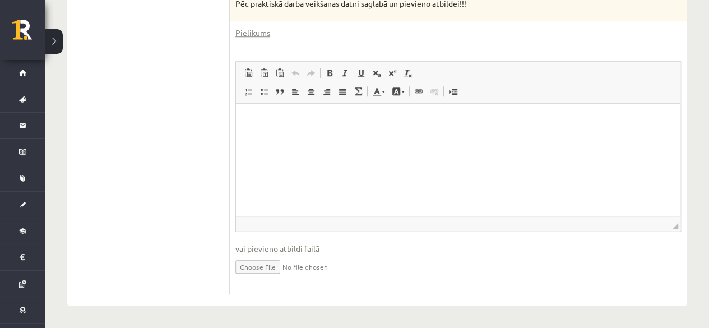
click at [248, 271] on input "file" at bounding box center [458, 265] width 446 height 23
type input "**********"
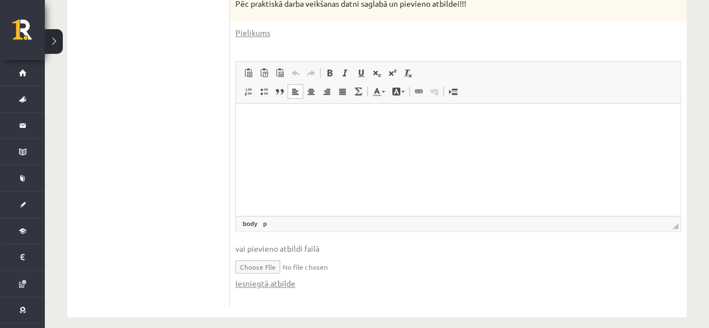
click at [322, 123] on p "Editor, wiswyg-editor-user-answer-47024829904240" at bounding box center [458, 121] width 422 height 12
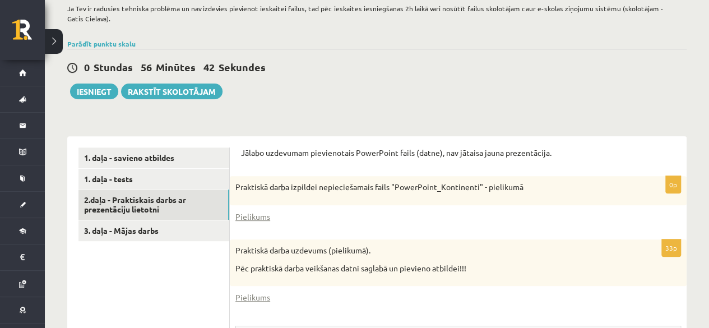
scroll to position [166, 0]
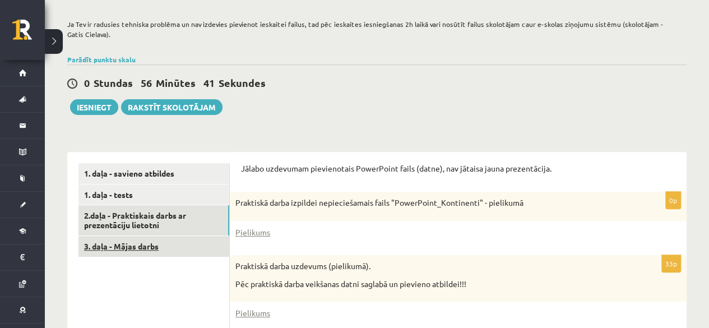
click at [163, 243] on link "3. daļa - Mājas darbs" at bounding box center [153, 246] width 151 height 21
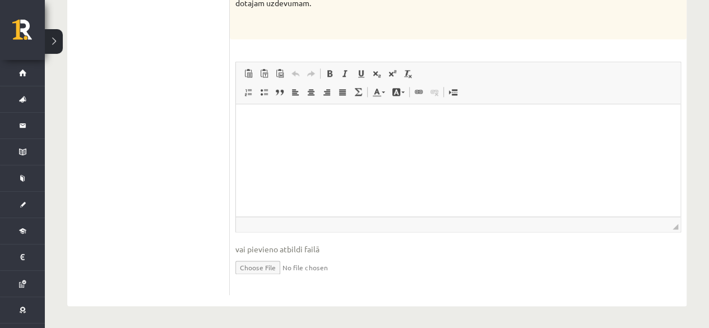
scroll to position [548, 0]
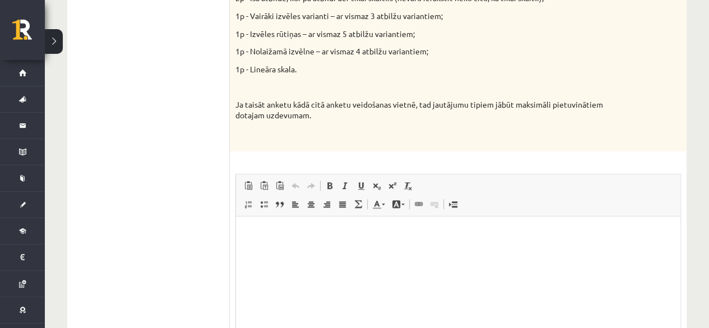
click at [336, 230] on p "Editor, wiswyg-editor-user-answer-47024927730720" at bounding box center [458, 233] width 422 height 12
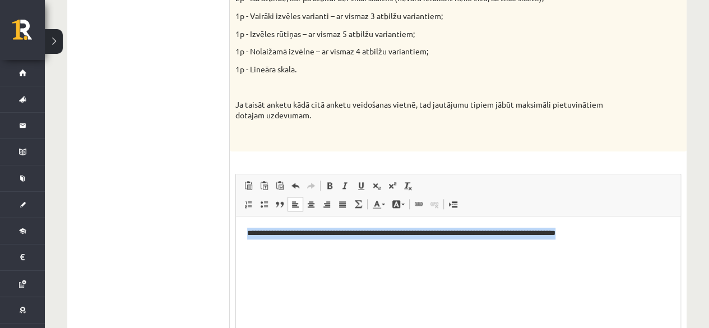
drag, startPoint x: 296, startPoint y: 244, endPoint x: 248, endPoint y: 234, distance: 48.8
click at [248, 234] on p "**********" at bounding box center [458, 239] width 422 height 24
click at [418, 203] on span at bounding box center [418, 204] width 9 height 9
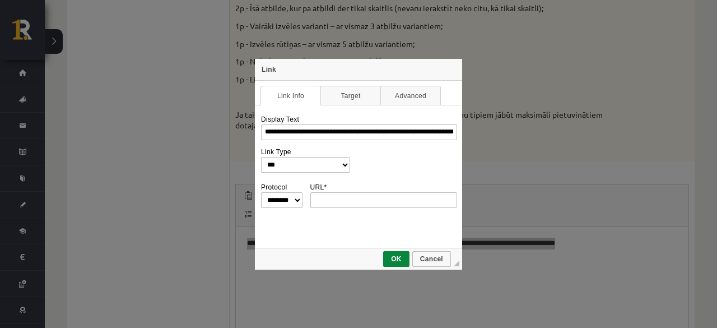
scroll to position [0, 0]
type input "**********"
select select "********"
type input "**********"
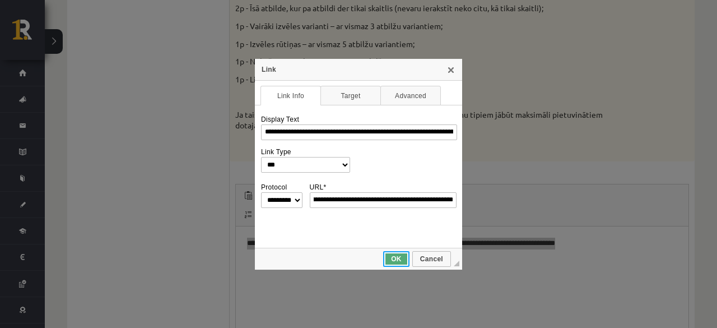
click at [390, 257] on span "OK" at bounding box center [397, 259] width 24 height 8
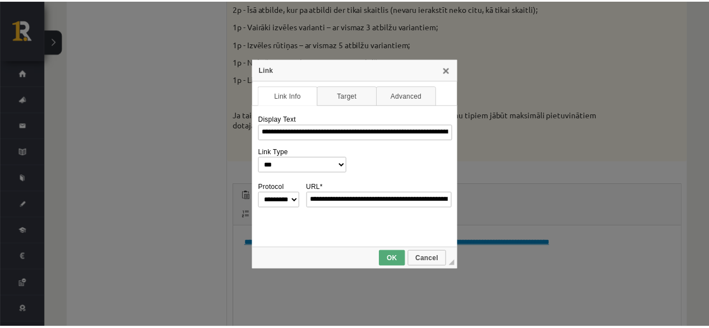
scroll to position [548, 0]
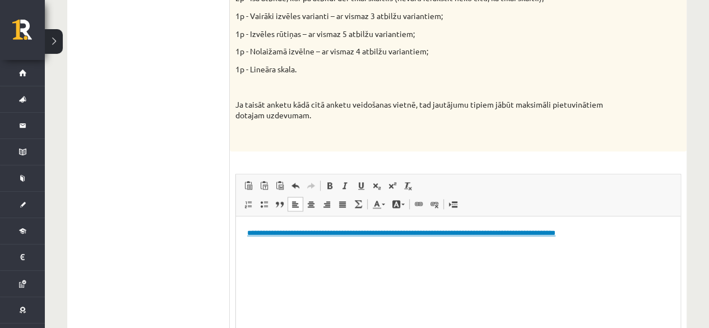
click at [388, 256] on html "**********" at bounding box center [458, 239] width 444 height 46
click at [339, 233] on link "**********" at bounding box center [401, 232] width 308 height 7
click at [324, 247] on p "**********" at bounding box center [458, 239] width 422 height 24
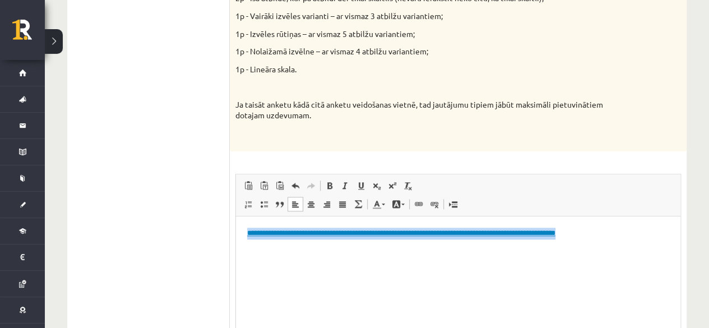
drag, startPoint x: 300, startPoint y: 244, endPoint x: 245, endPoint y: 233, distance: 56.1
click at [245, 233] on html "**********" at bounding box center [458, 239] width 444 height 46
copy link "**********"
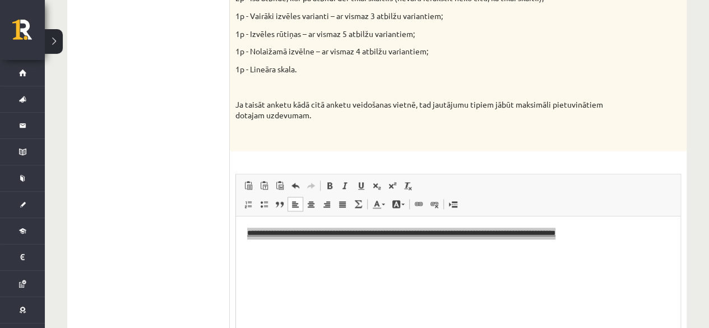
click at [345, 159] on div "10p Vidusskolas 2. ieskaites mācību materiālos punktā 2.2 bija norādīts ka būs …" at bounding box center [458, 100] width 457 height 614
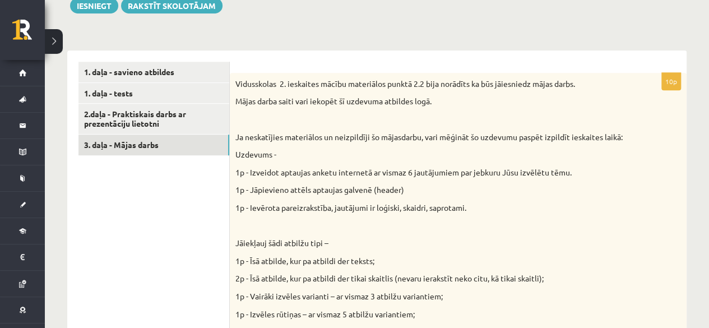
scroll to position [99, 0]
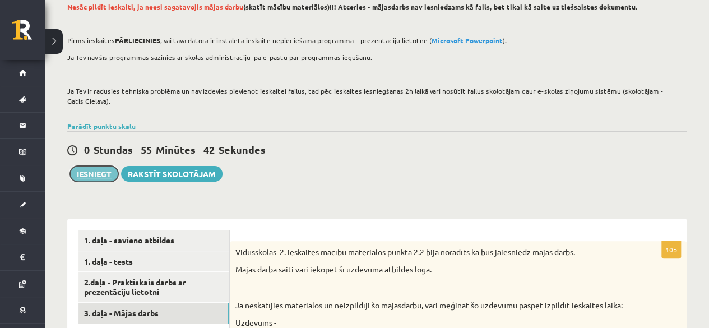
click at [100, 174] on button "Iesniegt" at bounding box center [94, 174] width 48 height 16
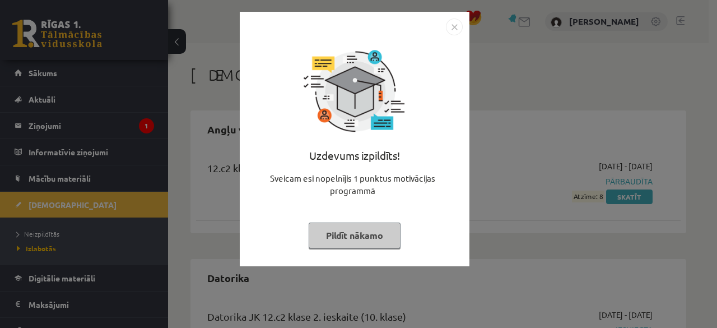
click at [365, 216] on div "Uzdevums izpildīts! Sveicam esi nopelnījis 1 punktus motivācijas programmā Pild…" at bounding box center [355, 147] width 216 height 224
click at [359, 237] on button "Pildīt nākamo" at bounding box center [355, 236] width 92 height 26
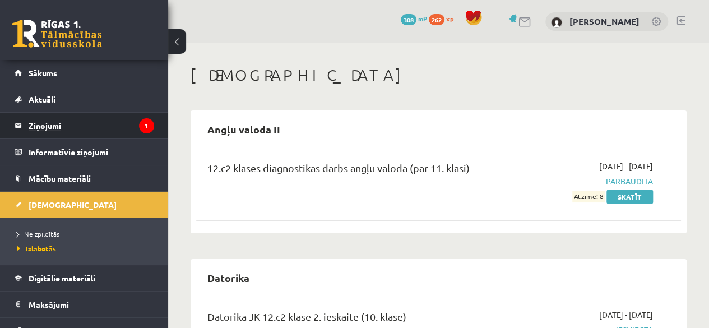
click at [68, 126] on legend "Ziņojumi 1" at bounding box center [92, 126] width 126 height 26
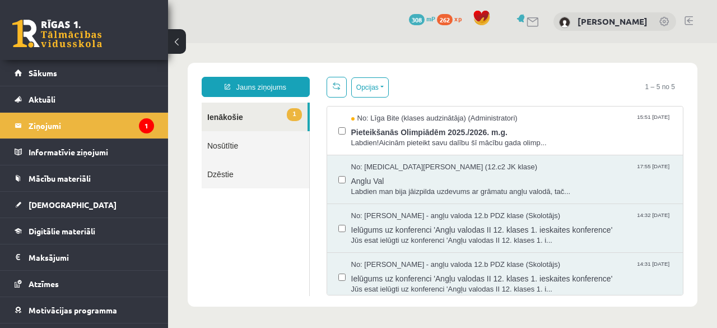
click at [243, 116] on link "1 Ienākošie" at bounding box center [255, 117] width 106 height 29
click at [473, 127] on span "Pieteikšanās Olimpiādēm 2025./2026. m.g." at bounding box center [511, 131] width 321 height 14
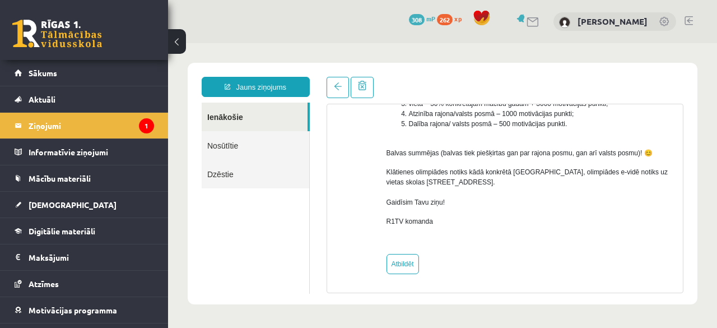
scroll to position [187, 0]
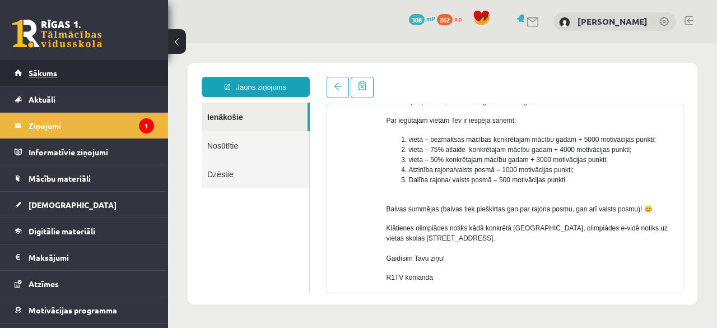
click at [43, 66] on link "Sākums" at bounding box center [85, 73] width 140 height 26
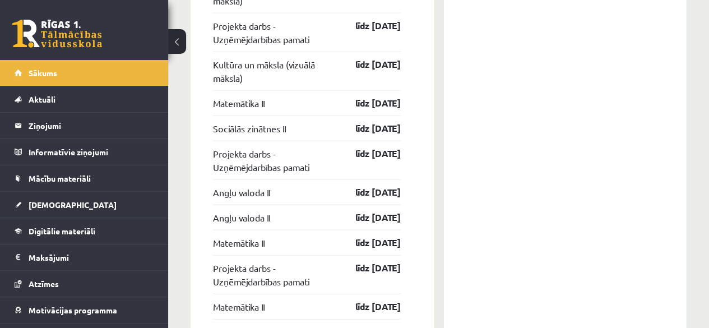
scroll to position [1460, 0]
